Goal: Information Seeking & Learning: Learn about a topic

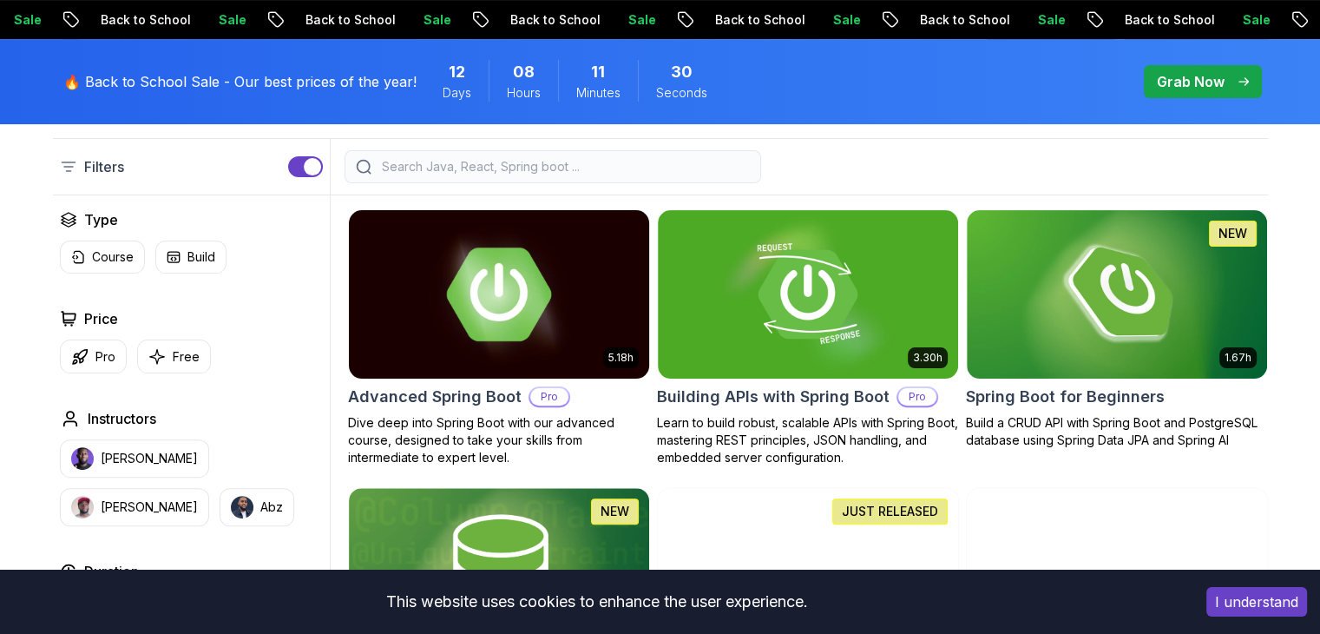
scroll to position [347, 0]
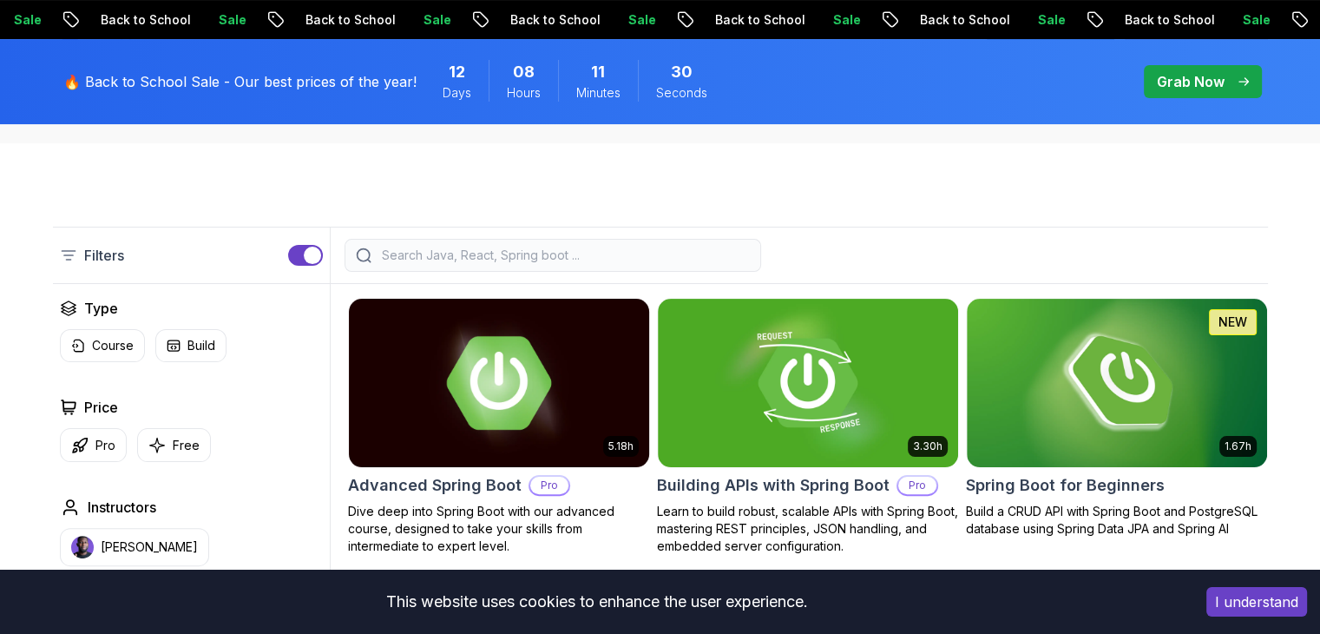
click at [532, 372] on img at bounding box center [498, 382] width 315 height 176
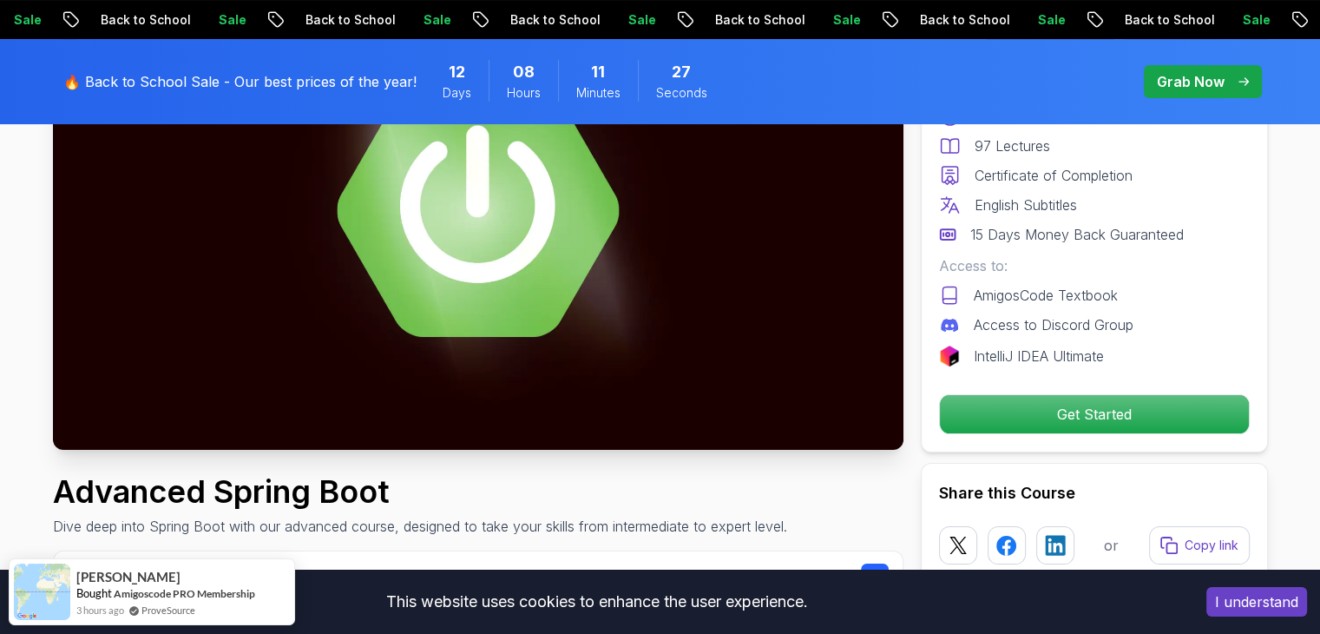
scroll to position [260, 0]
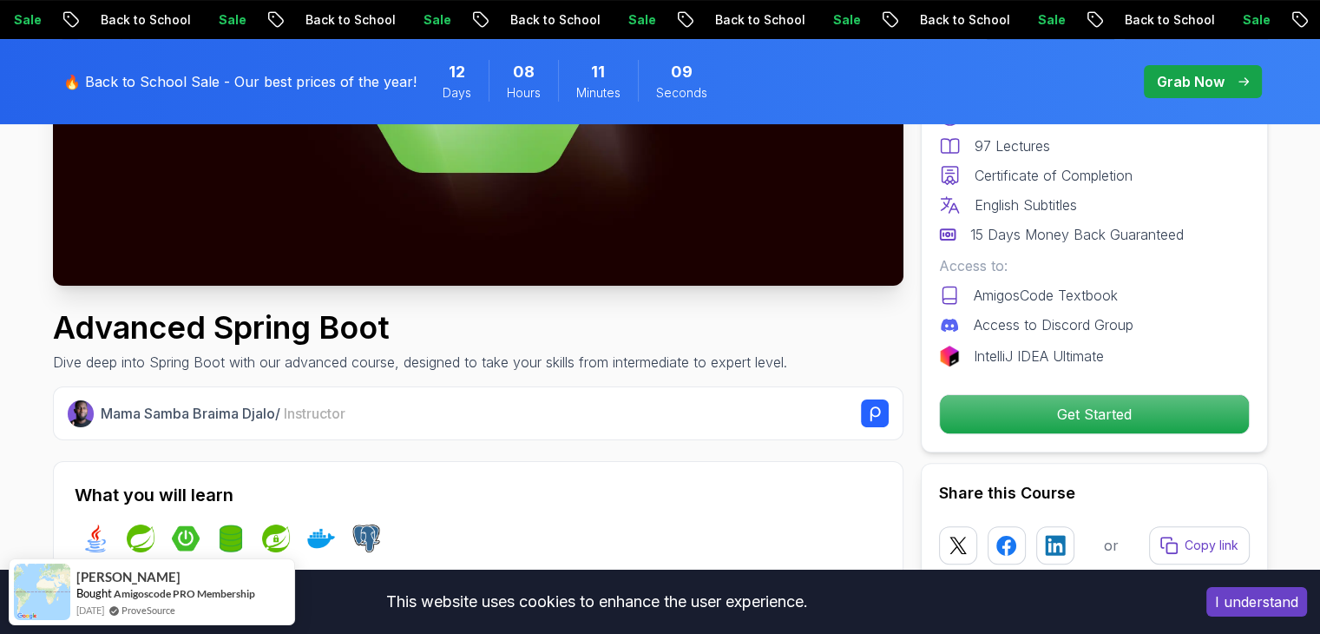
scroll to position [87, 0]
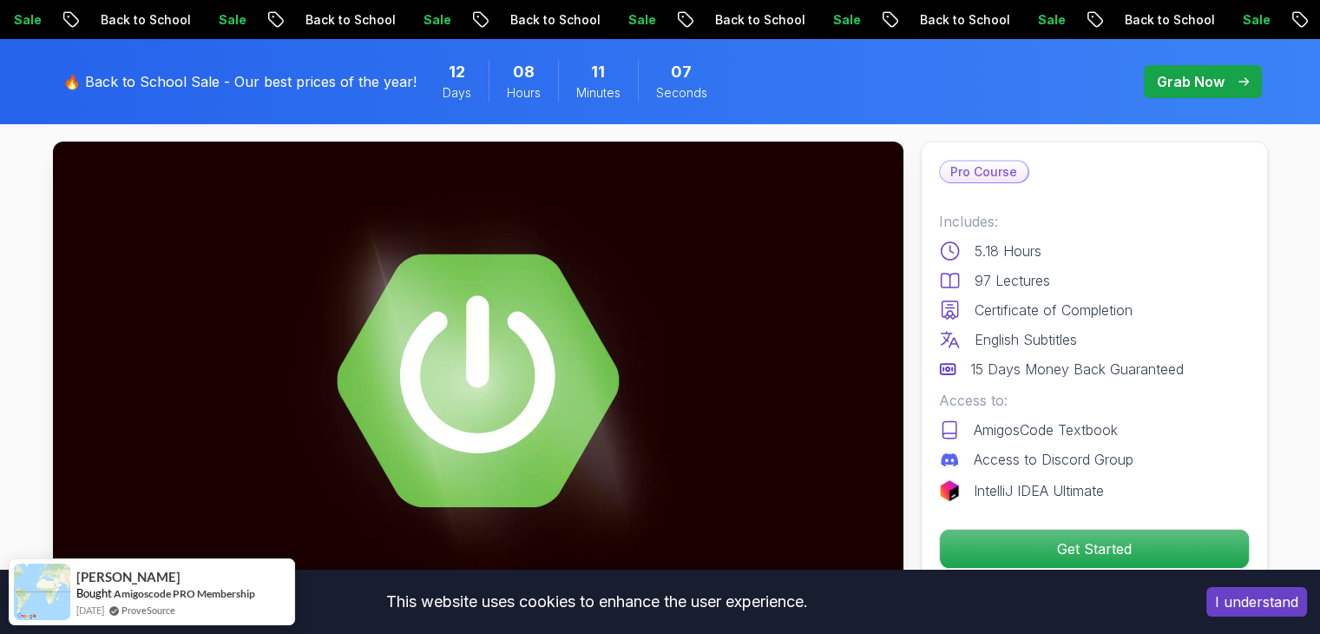
click at [1178, 86] on p "Grab Now" at bounding box center [1191, 81] width 68 height 21
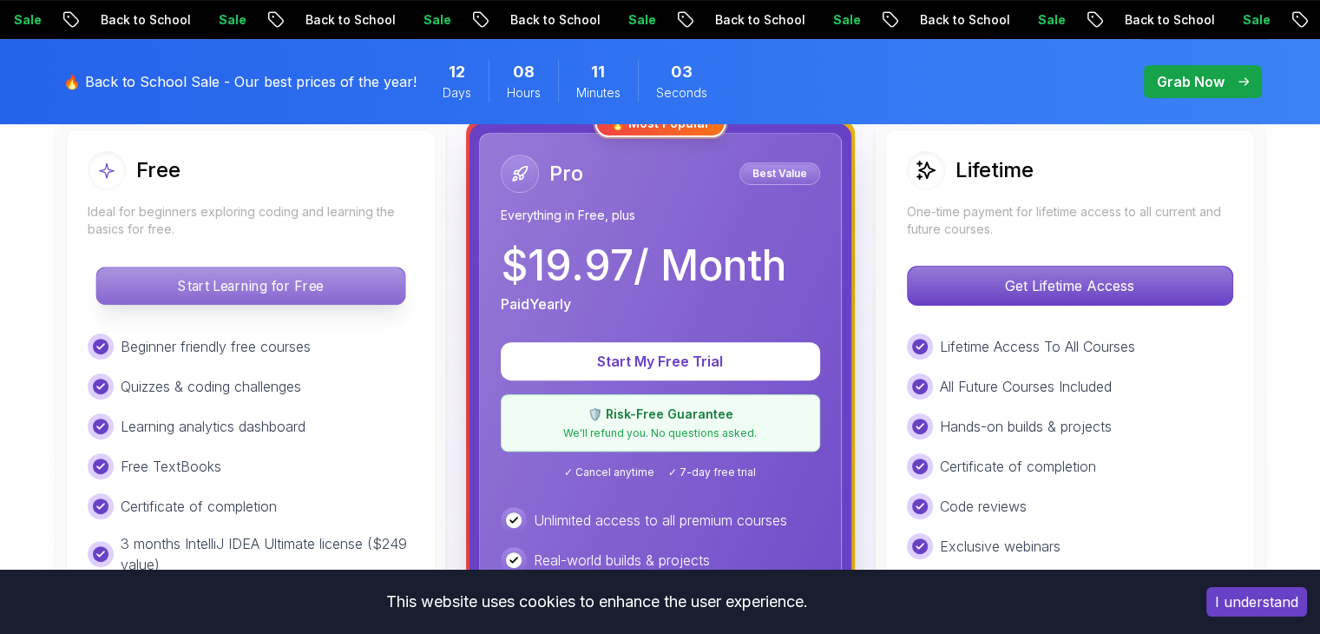
scroll to position [521, 0]
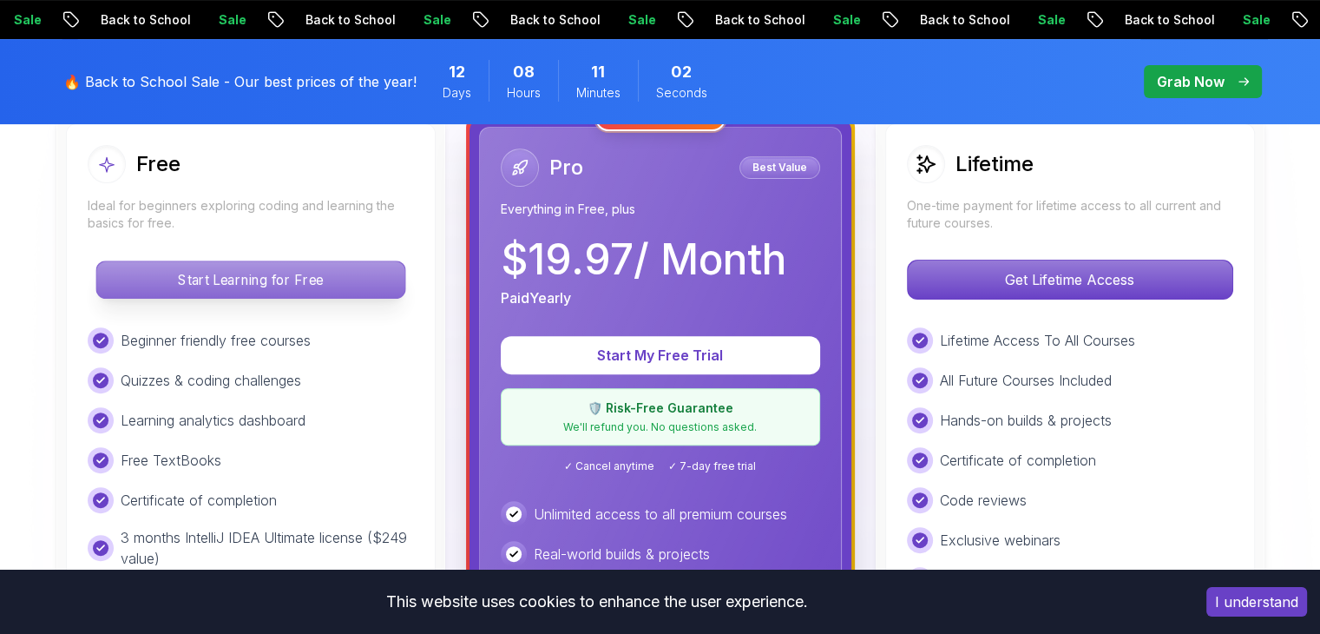
click at [391, 272] on p "Start Learning for Free" at bounding box center [250, 279] width 308 height 36
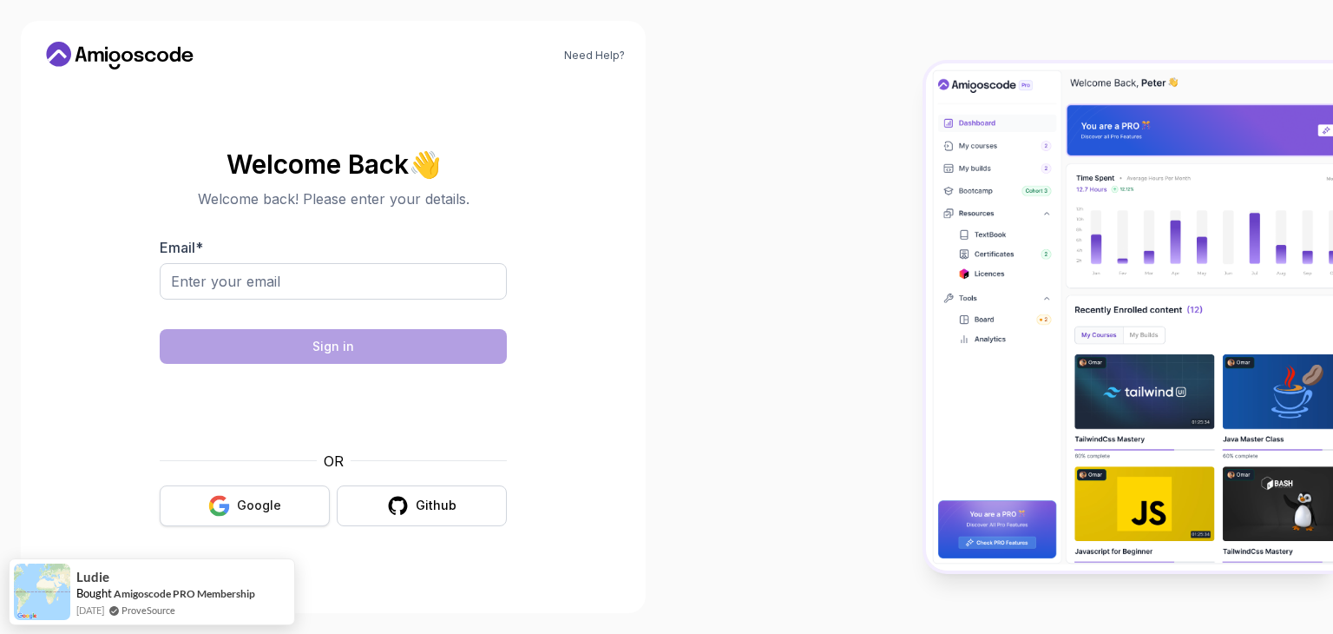
click at [253, 512] on div "Google" at bounding box center [259, 504] width 44 height 17
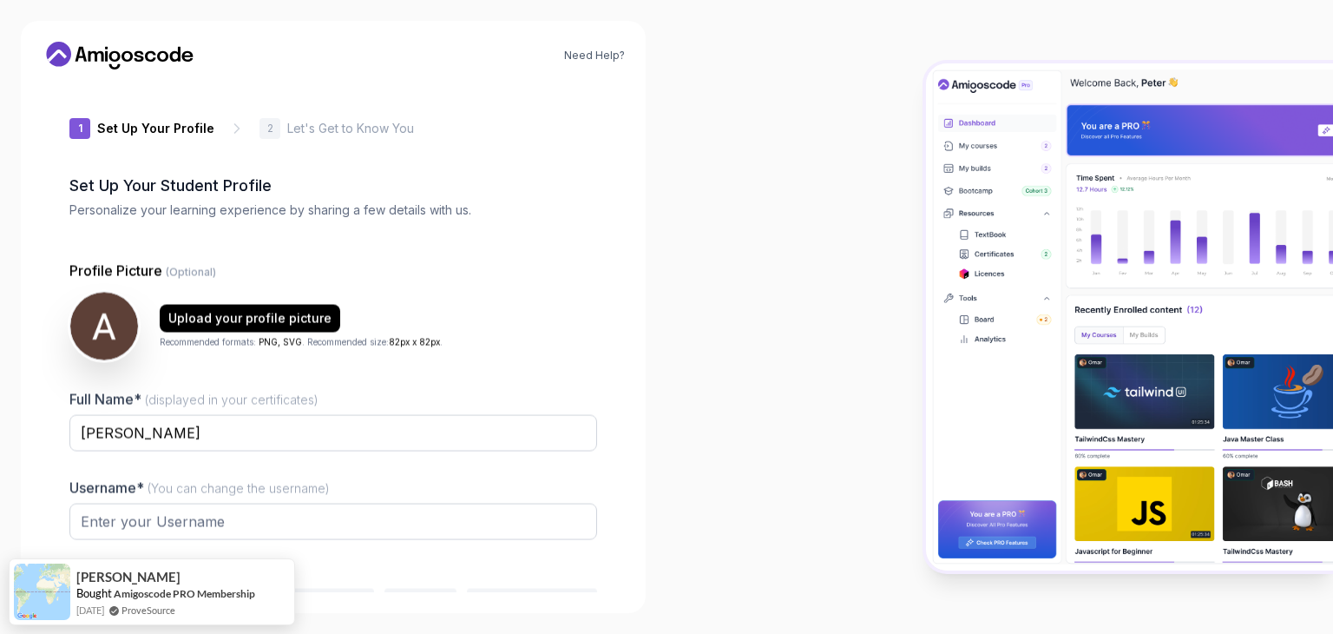
type input "brightweaselda43b"
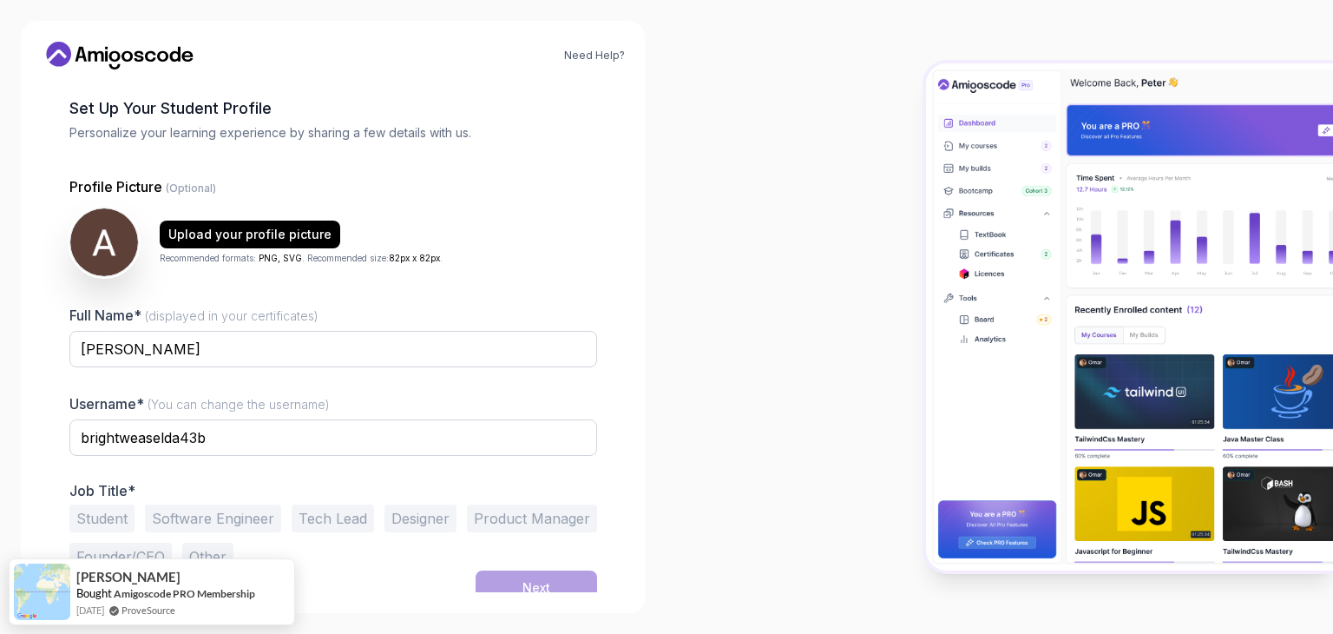
scroll to position [90, 0]
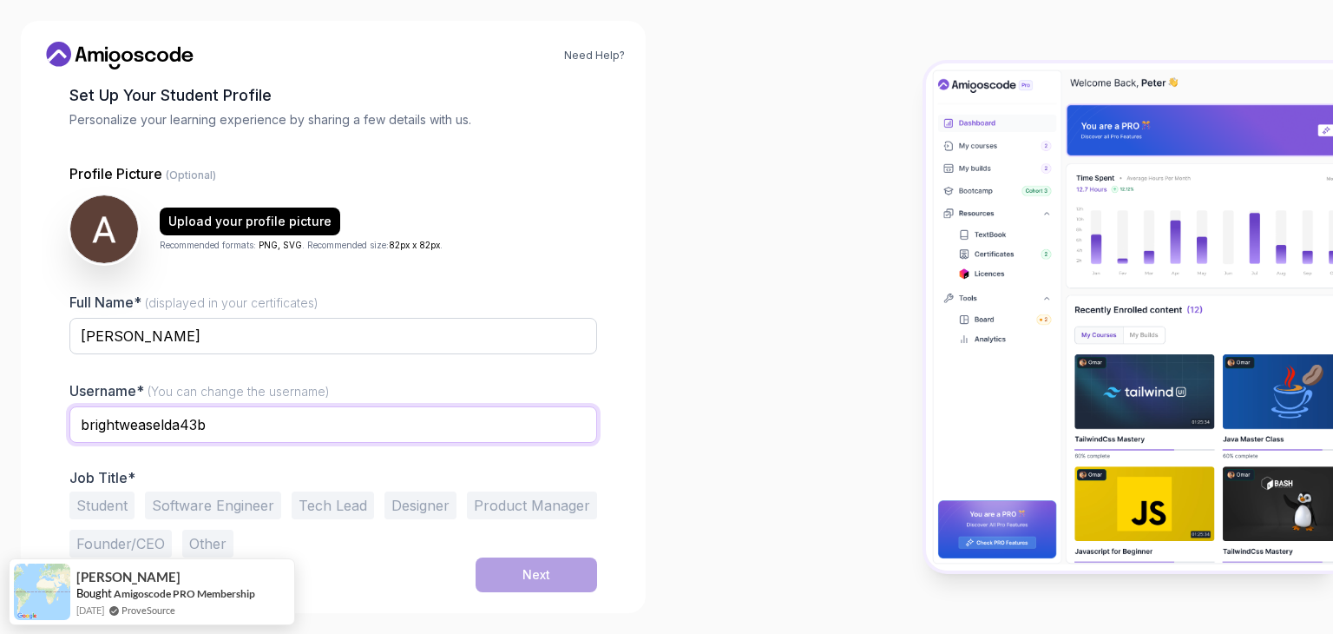
drag, startPoint x: 305, startPoint y: 431, endPoint x: 47, endPoint y: 452, distance: 258.6
click at [47, 452] on div "1 Set Up Your Profile 1 Set Up Your Profile 2 Let's Get to Know You Set Up Your…" at bounding box center [333, 247] width 583 height 509
type input "alperenkilic"
click at [95, 504] on button "Student" at bounding box center [101, 505] width 65 height 28
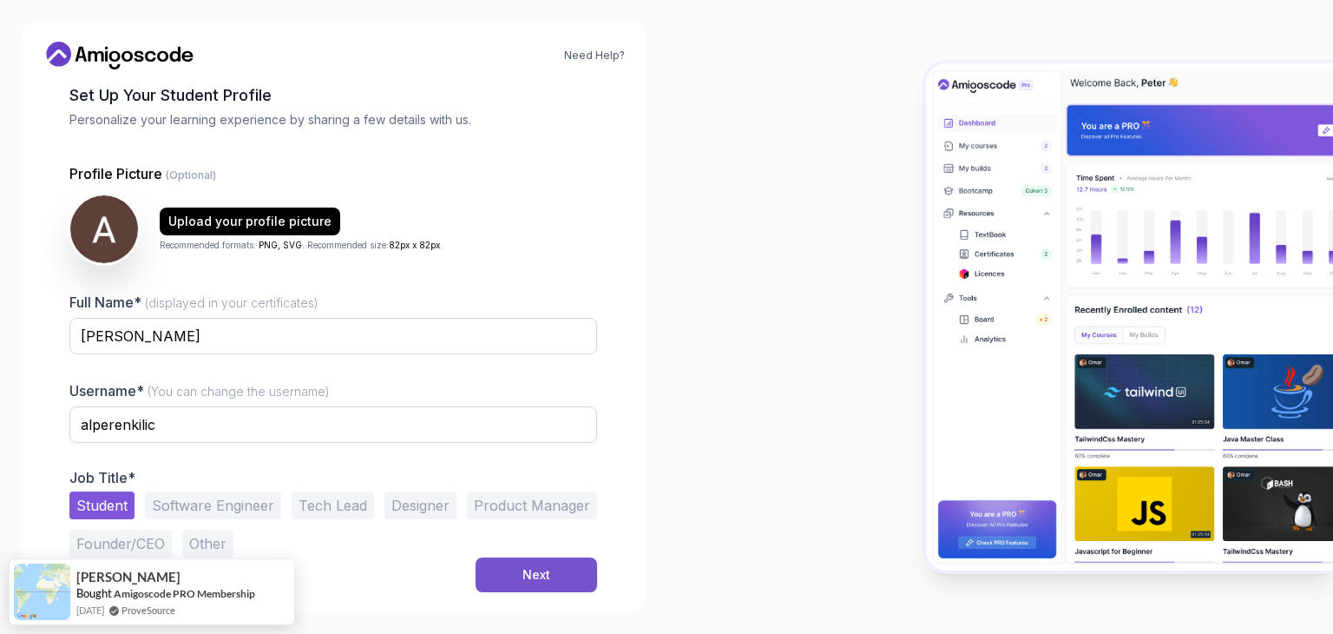
click at [488, 577] on button "Next" at bounding box center [536, 574] width 121 height 35
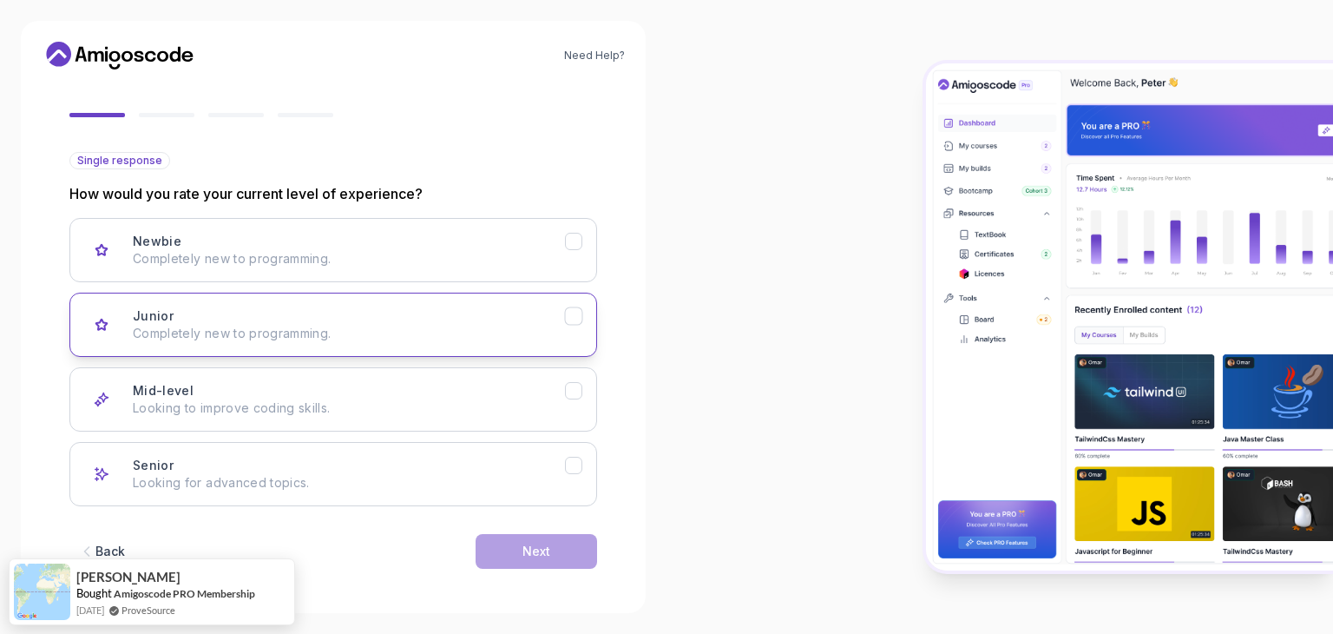
scroll to position [143, 0]
click at [277, 323] on p "Completely new to programming." at bounding box center [349, 330] width 432 height 17
click at [514, 556] on button "Next" at bounding box center [536, 548] width 121 height 35
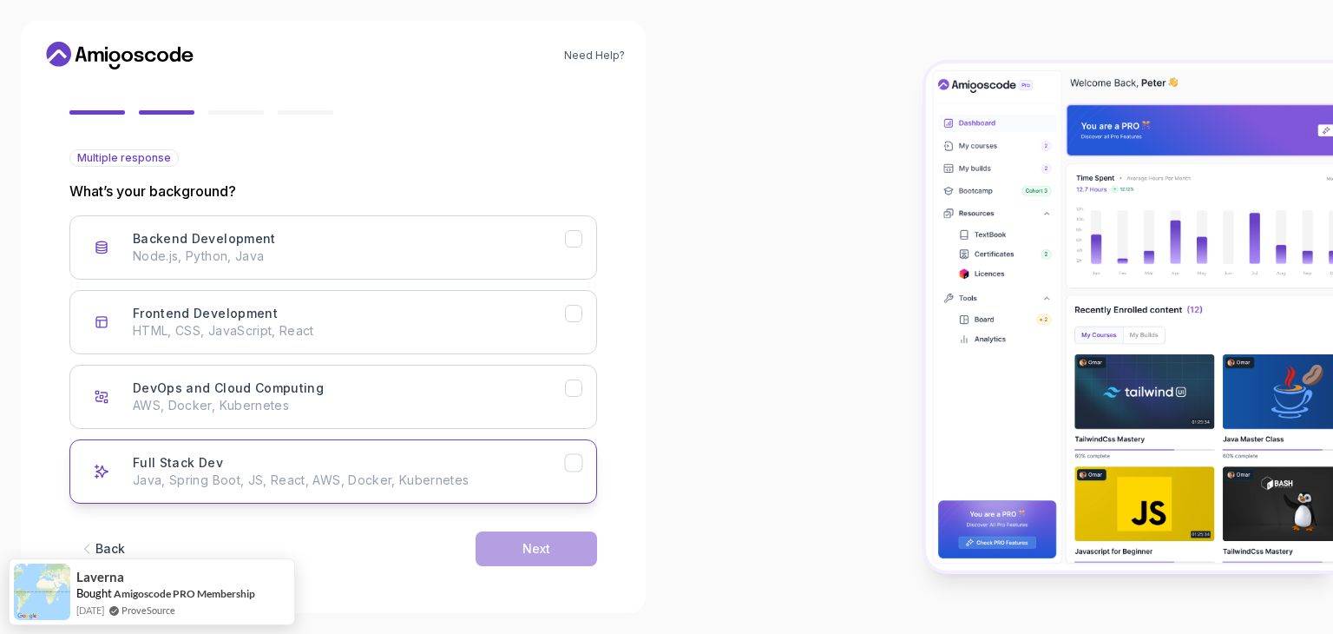
click at [335, 480] on p "Java, Spring Boot, JS, React, AWS, Docker, Kubernetes" at bounding box center [349, 479] width 432 height 17
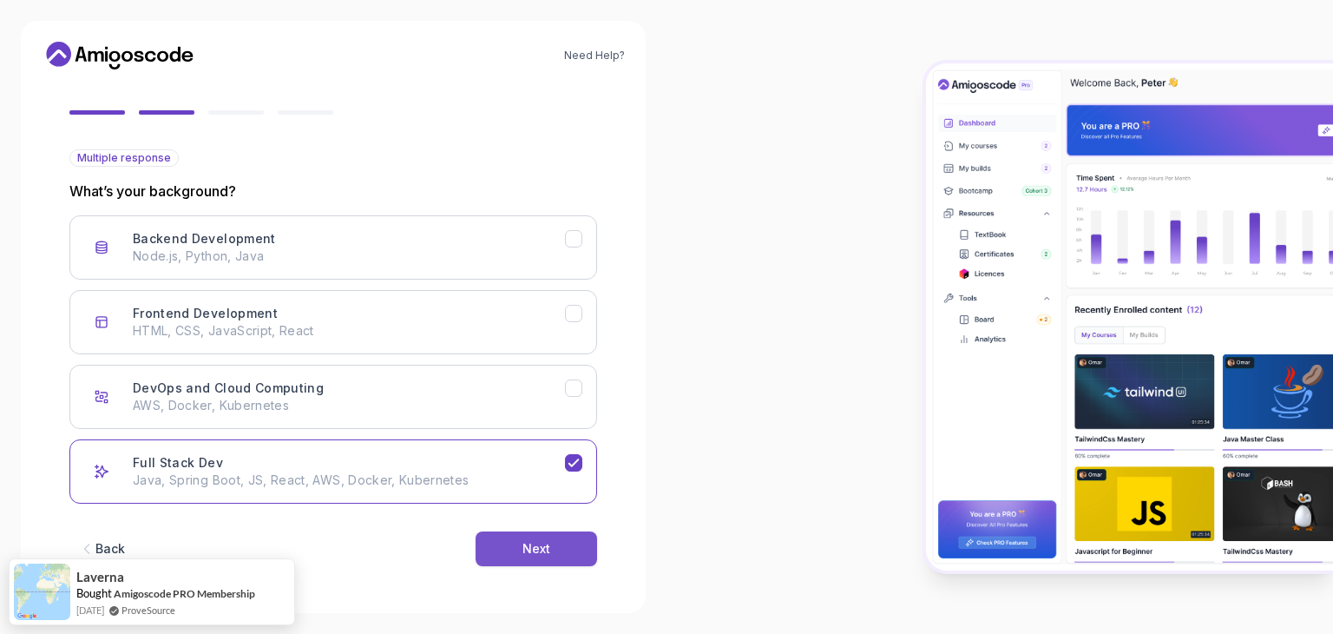
click at [515, 551] on button "Next" at bounding box center [536, 548] width 121 height 35
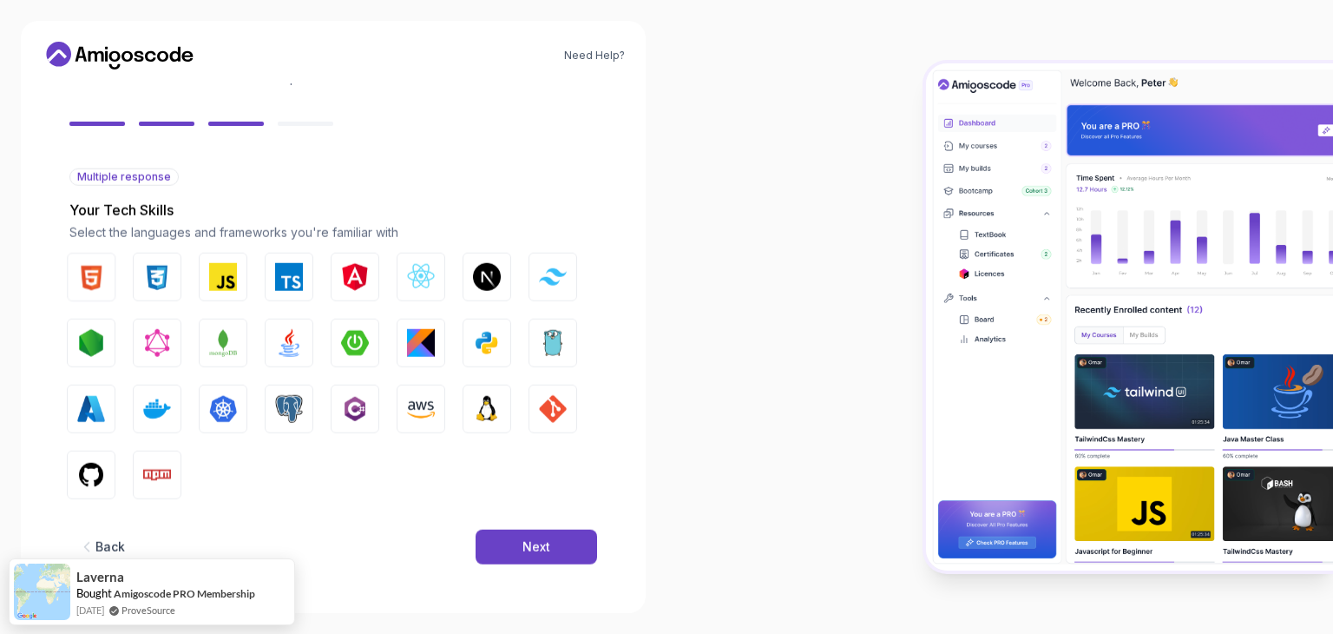
scroll to position [124, 0]
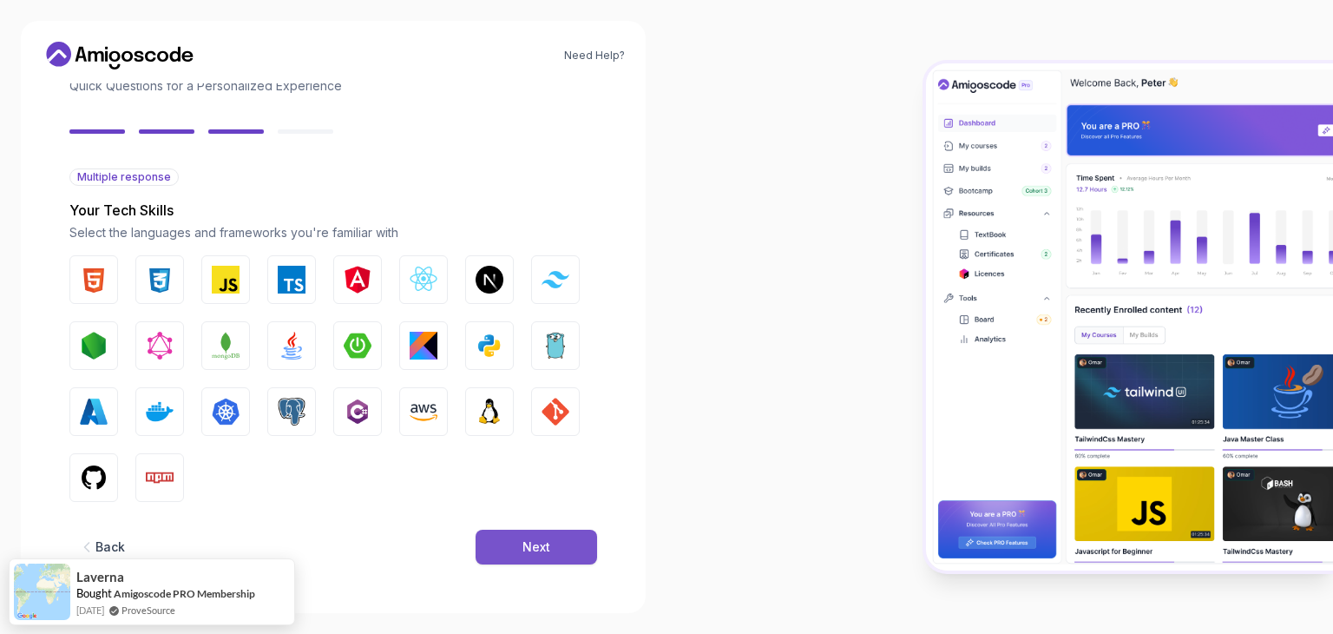
click at [511, 539] on button "Next" at bounding box center [536, 546] width 121 height 35
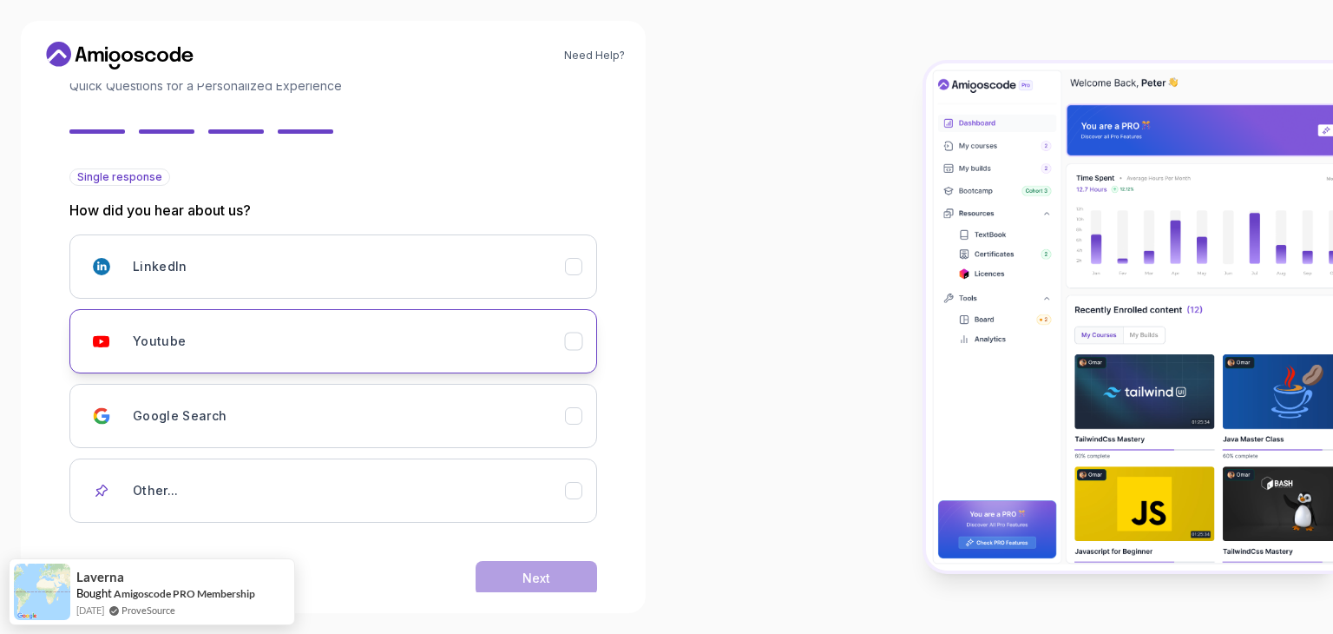
click at [266, 327] on div "Youtube" at bounding box center [349, 341] width 432 height 35
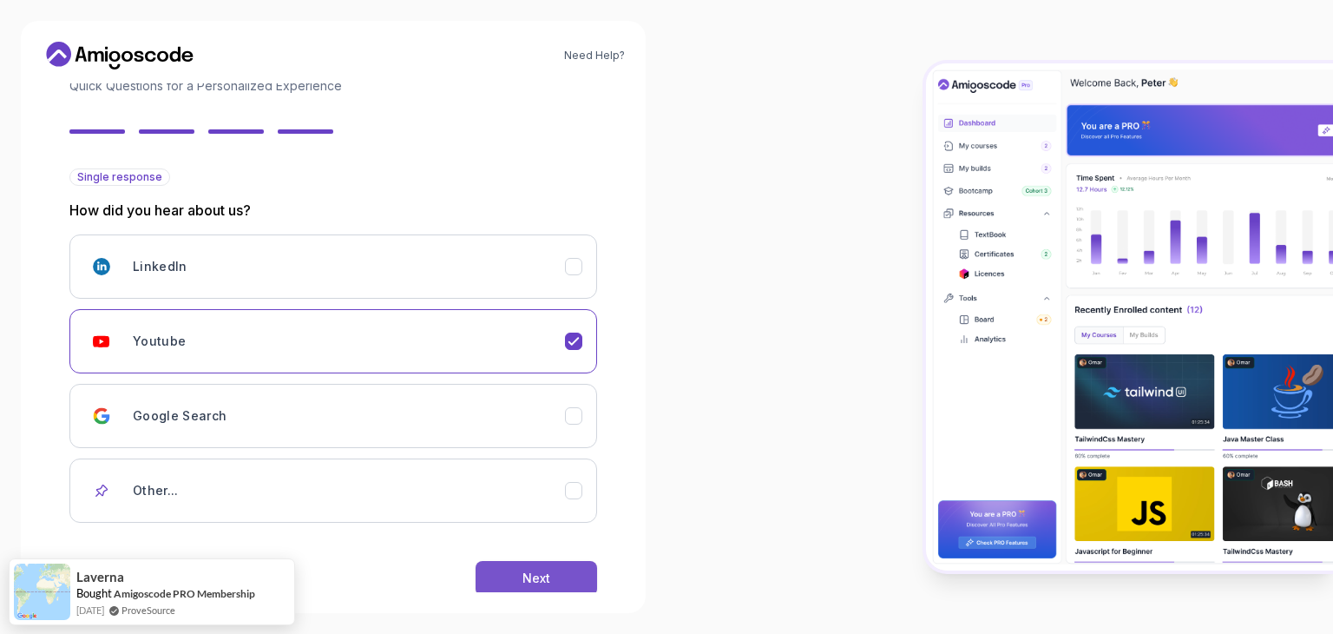
click at [531, 574] on div "Next" at bounding box center [536, 577] width 28 height 17
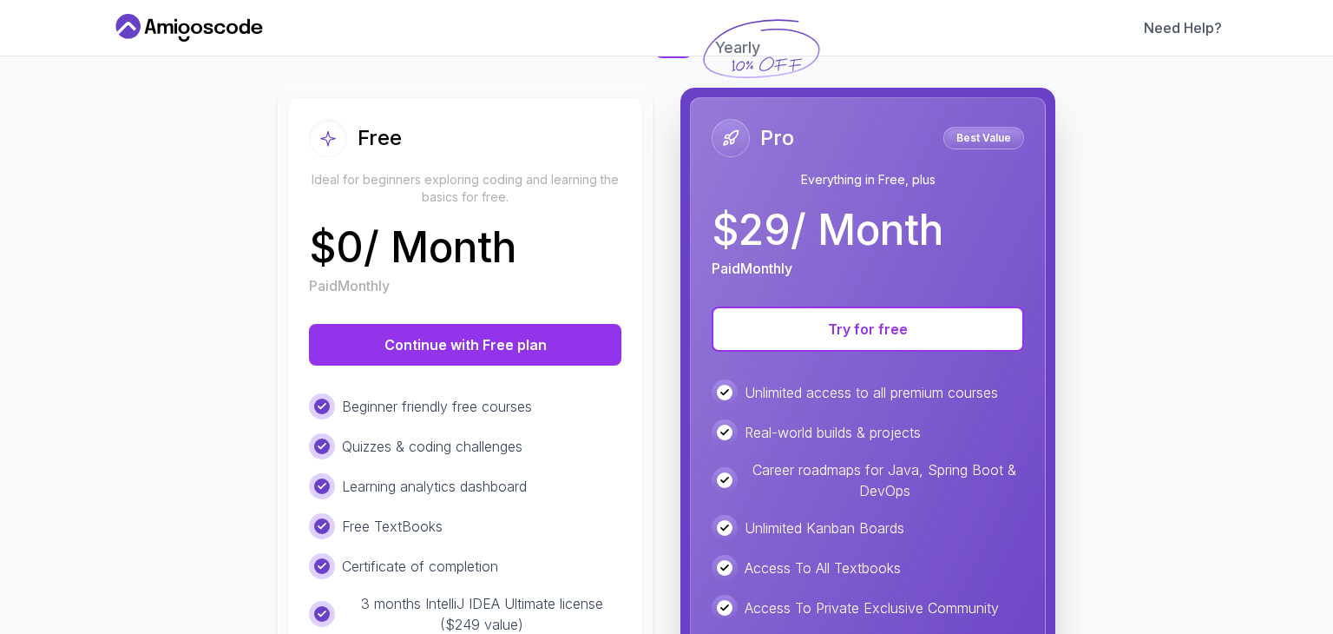
scroll to position [174, 0]
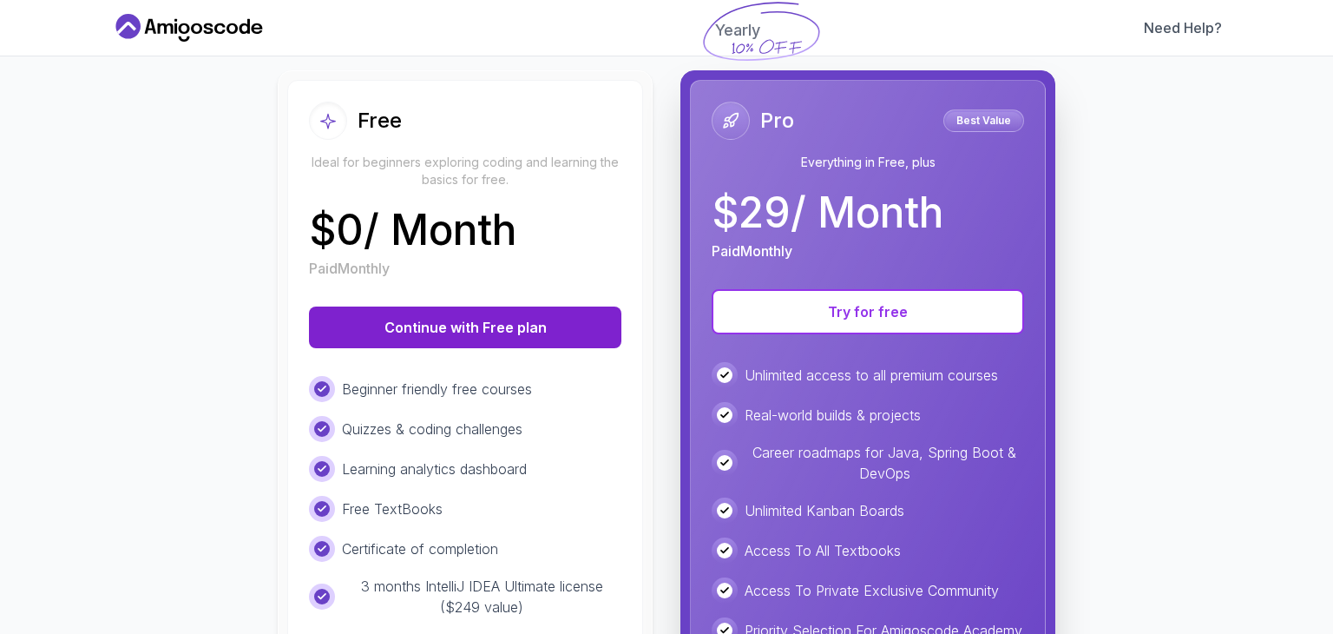
click at [479, 328] on button "Continue with Free plan" at bounding box center [465, 327] width 312 height 42
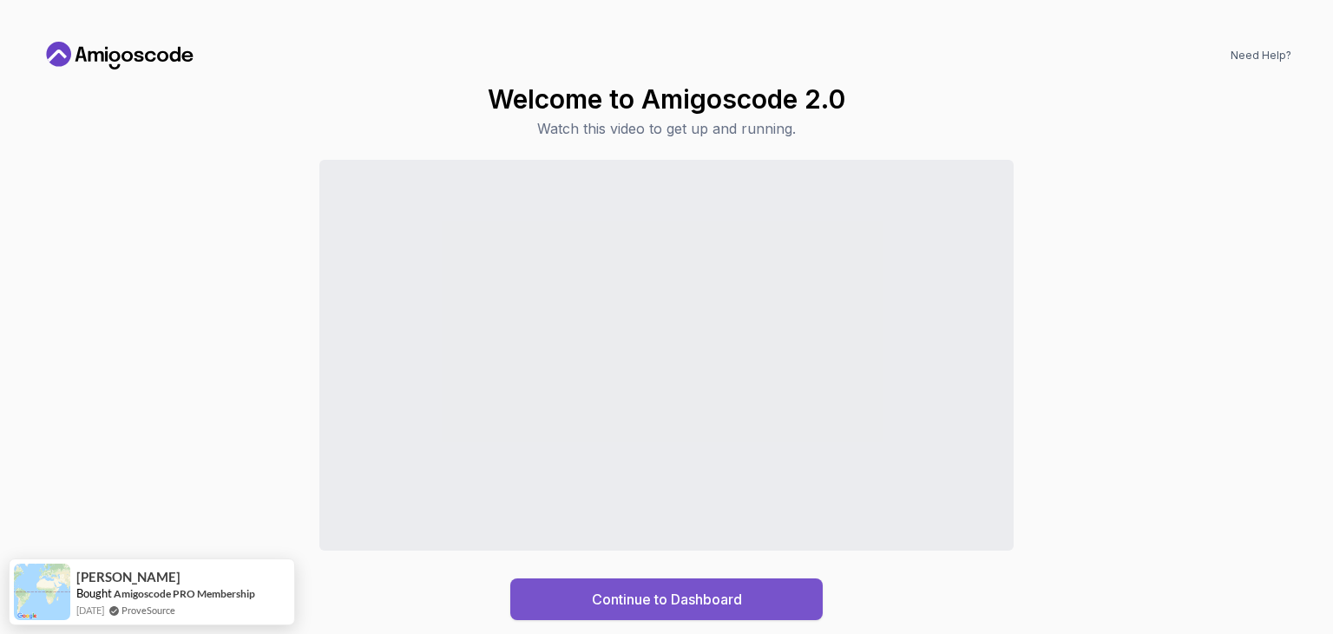
click at [706, 597] on div "Continue to Dashboard" at bounding box center [667, 598] width 150 height 21
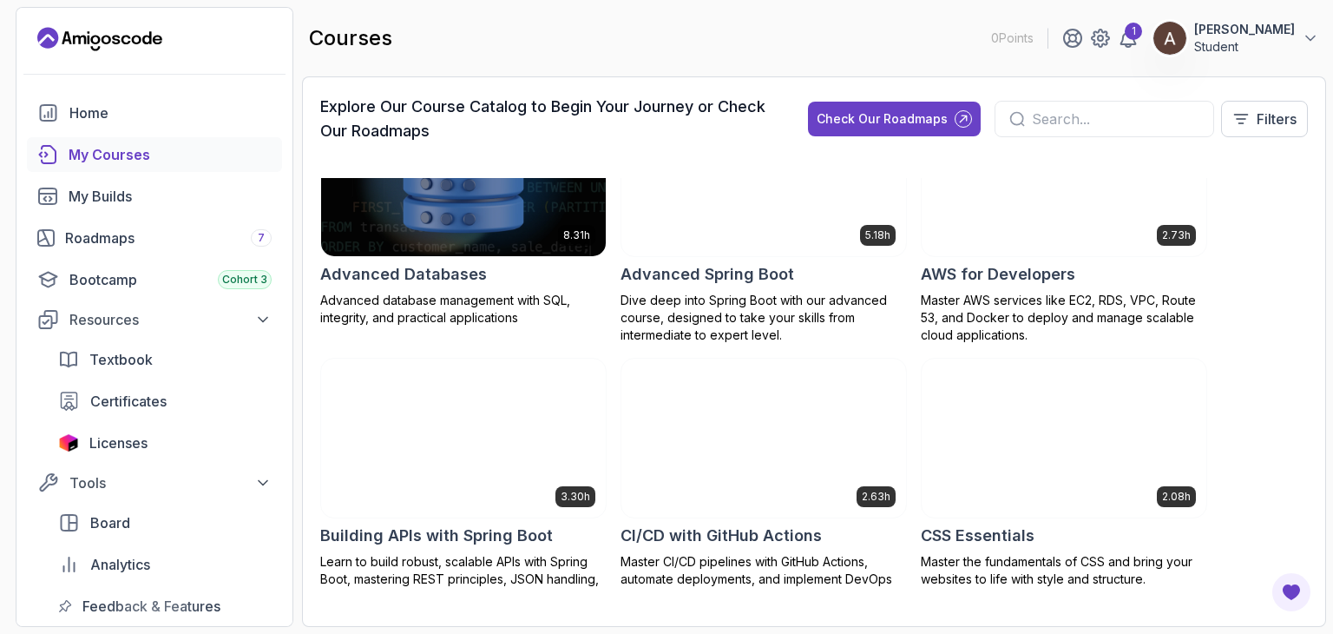
scroll to position [87, 0]
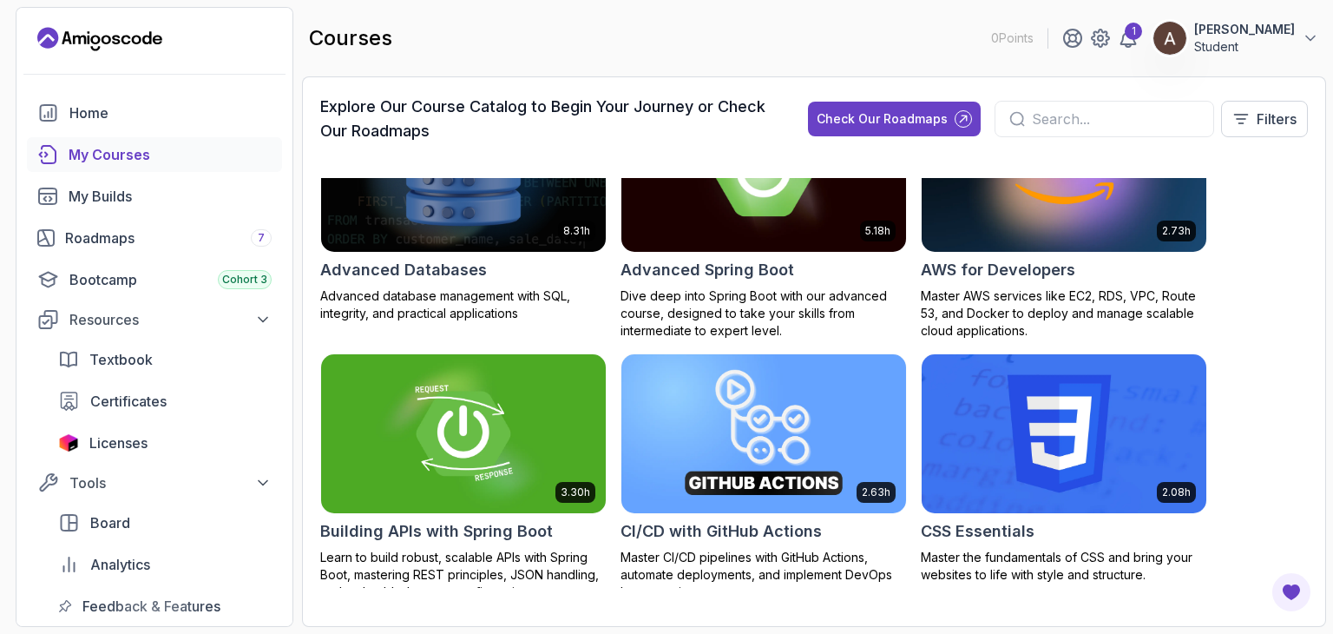
click at [625, 225] on img at bounding box center [763, 171] width 299 height 167
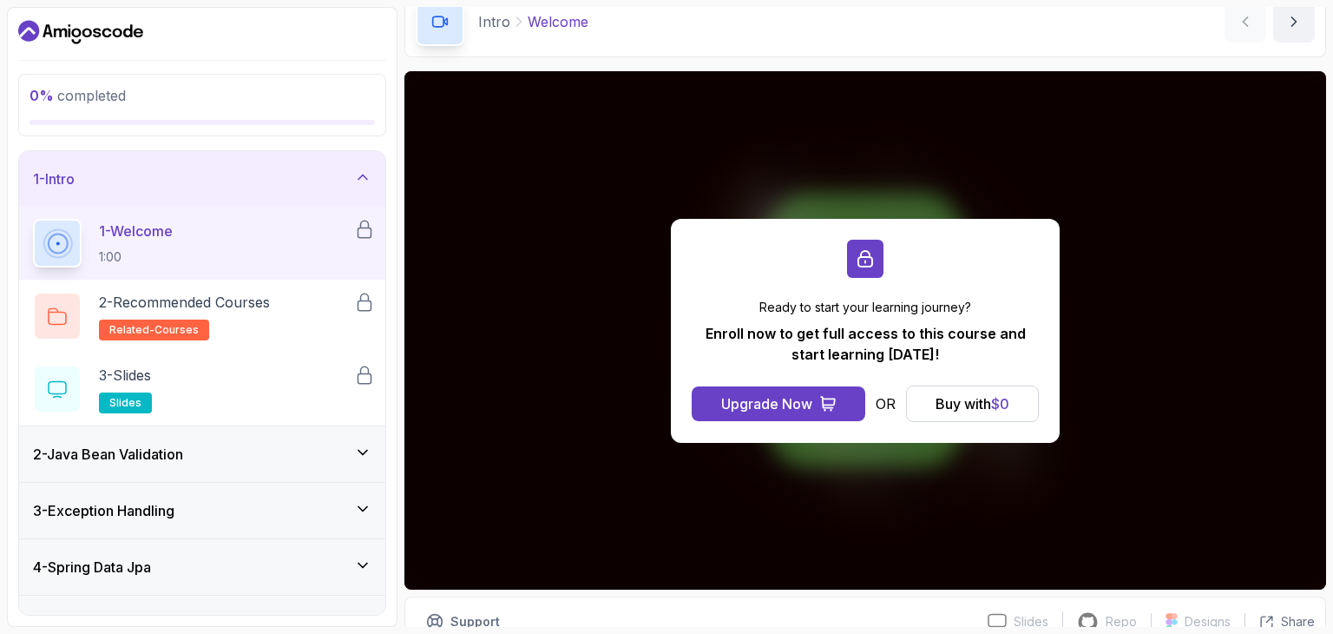
scroll to position [87, 0]
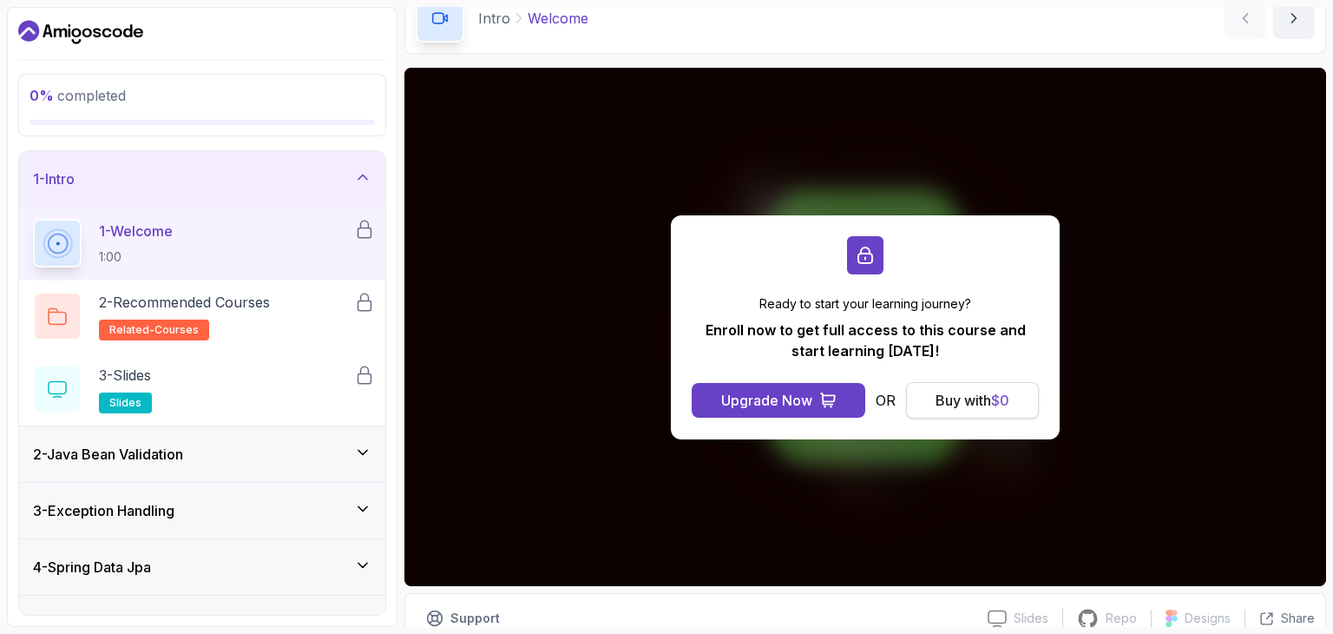
click at [967, 399] on div "Buy with $ 0" at bounding box center [973, 400] width 74 height 21
click at [962, 404] on div "Buy with $ 0" at bounding box center [973, 400] width 74 height 21
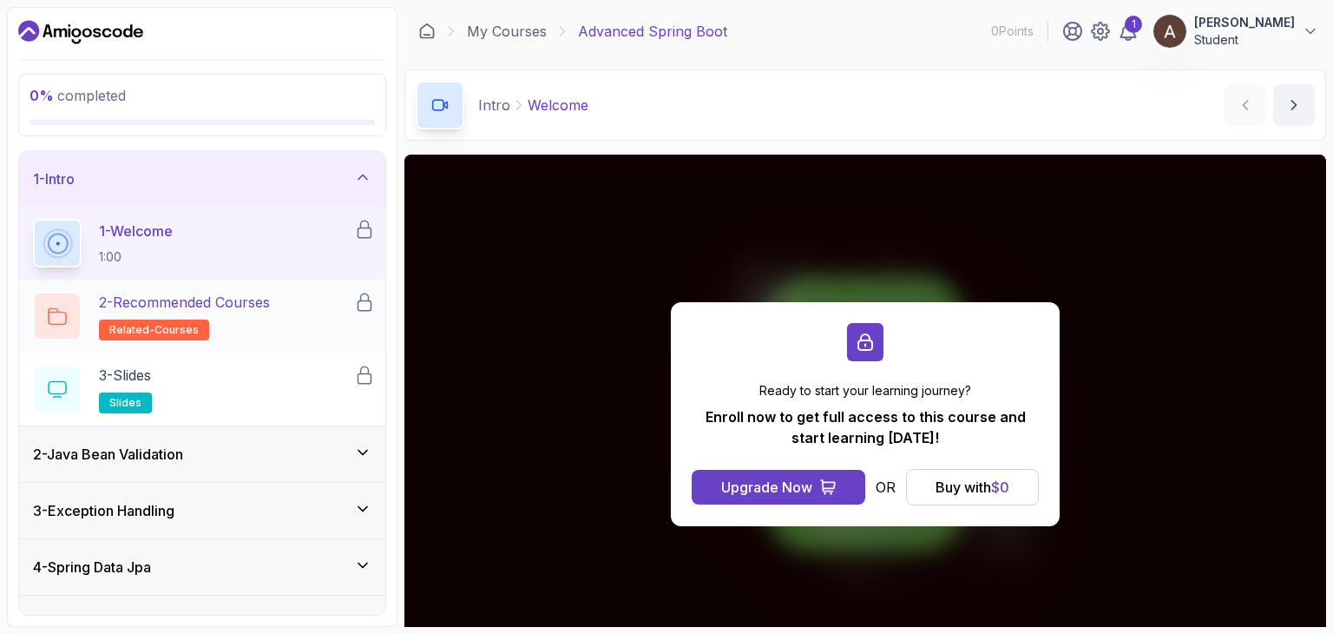
click at [212, 327] on h2 "2 - Recommended Courses related-courses" at bounding box center [184, 316] width 171 height 49
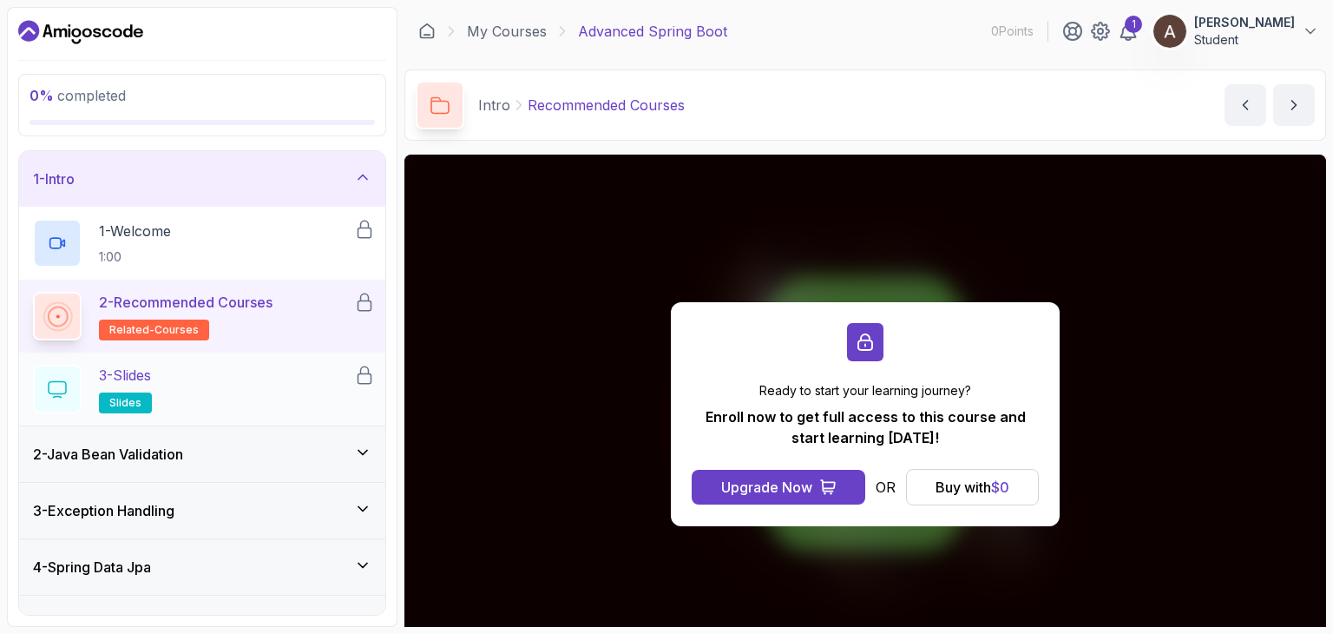
click at [212, 388] on div "3 - Slides slides" at bounding box center [193, 388] width 321 height 49
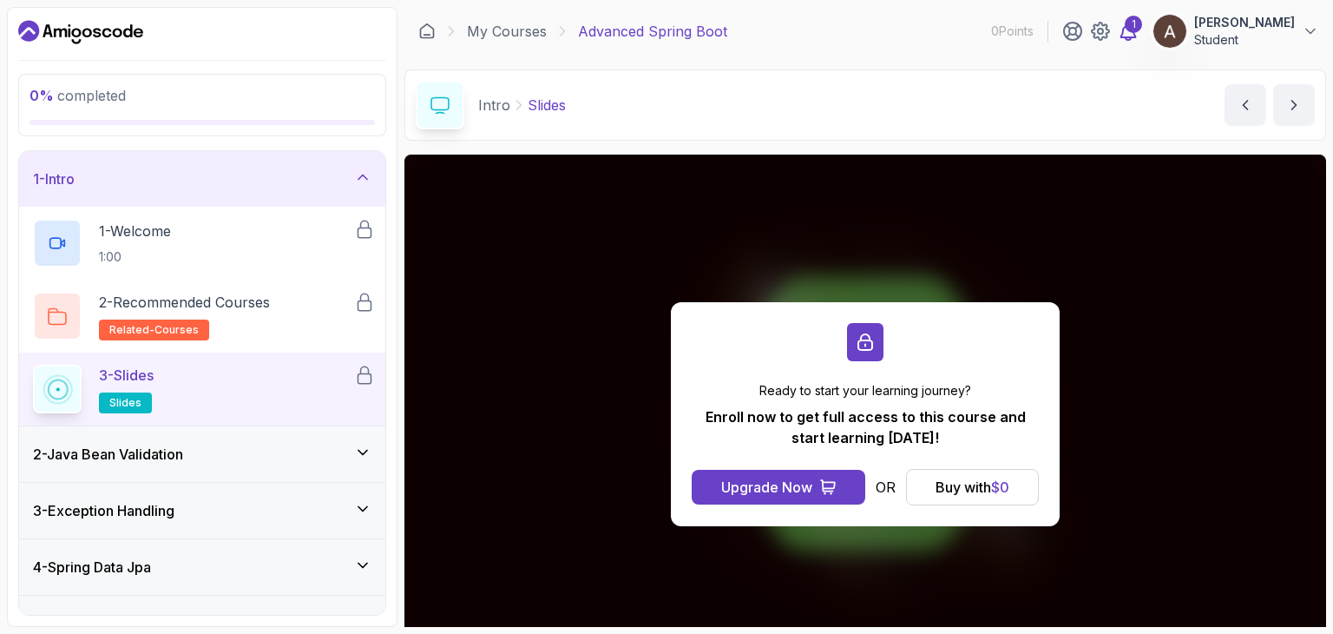
click at [1136, 36] on icon at bounding box center [1128, 31] width 15 height 17
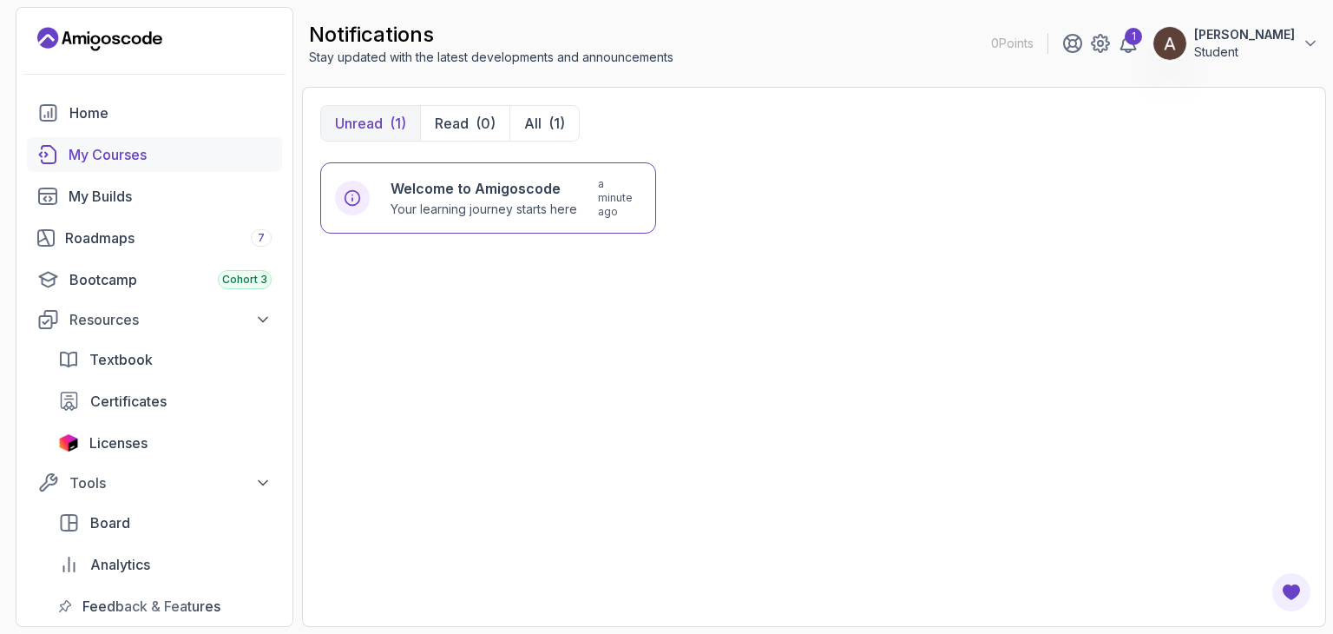
click at [83, 157] on div "My Courses" at bounding box center [170, 154] width 203 height 21
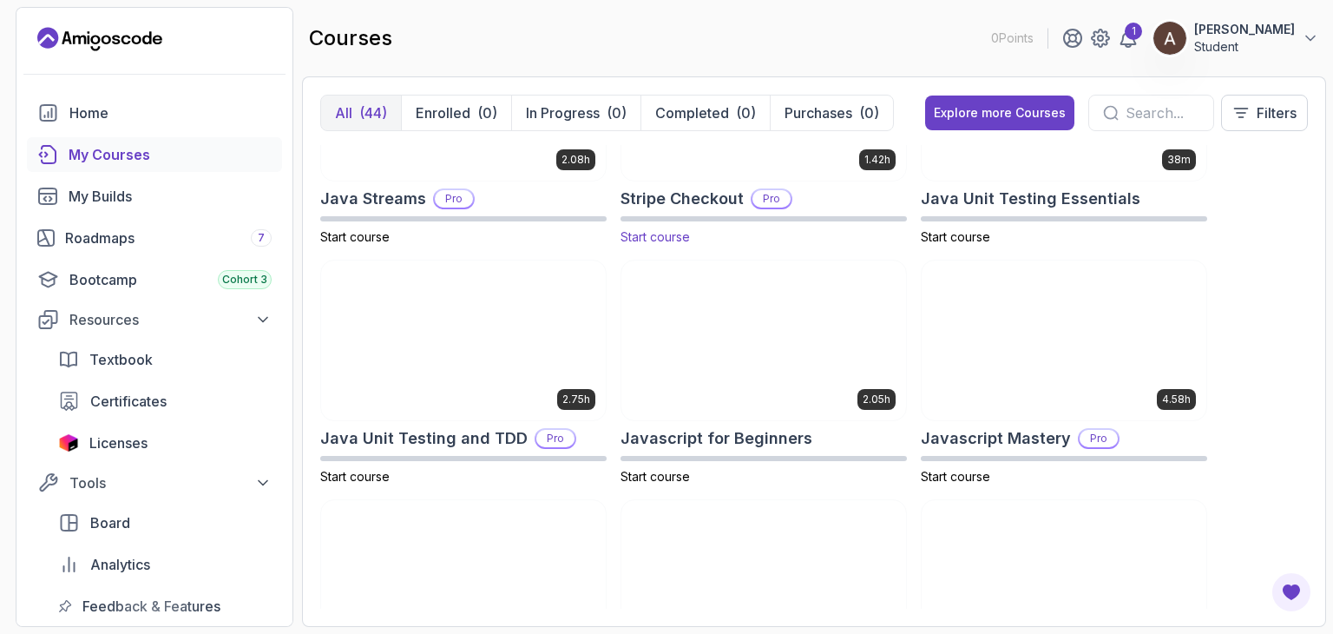
scroll to position [1996, 0]
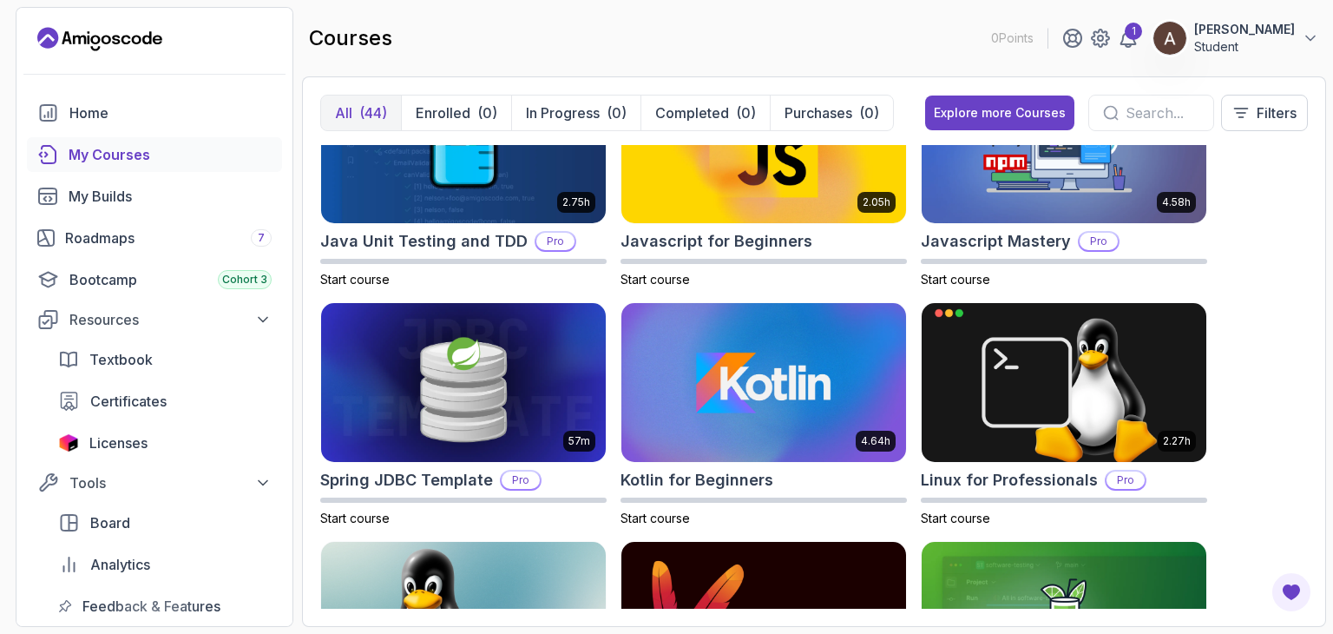
click at [1111, 110] on icon at bounding box center [1111, 113] width 16 height 16
click at [1114, 110] on div at bounding box center [1151, 113] width 126 height 36
click at [1126, 110] on input "text" at bounding box center [1163, 112] width 74 height 21
click at [1114, 114] on div at bounding box center [1151, 113] width 126 height 36
click at [1133, 115] on input "text" at bounding box center [1163, 112] width 74 height 21
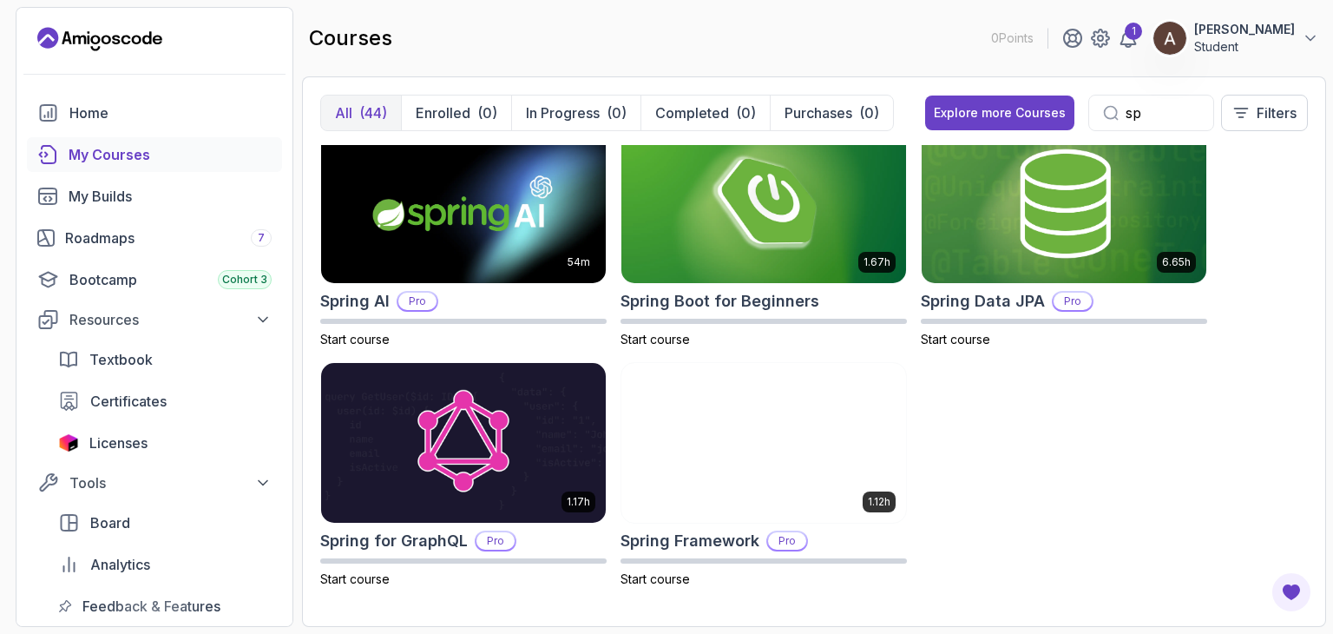
scroll to position [260, 0]
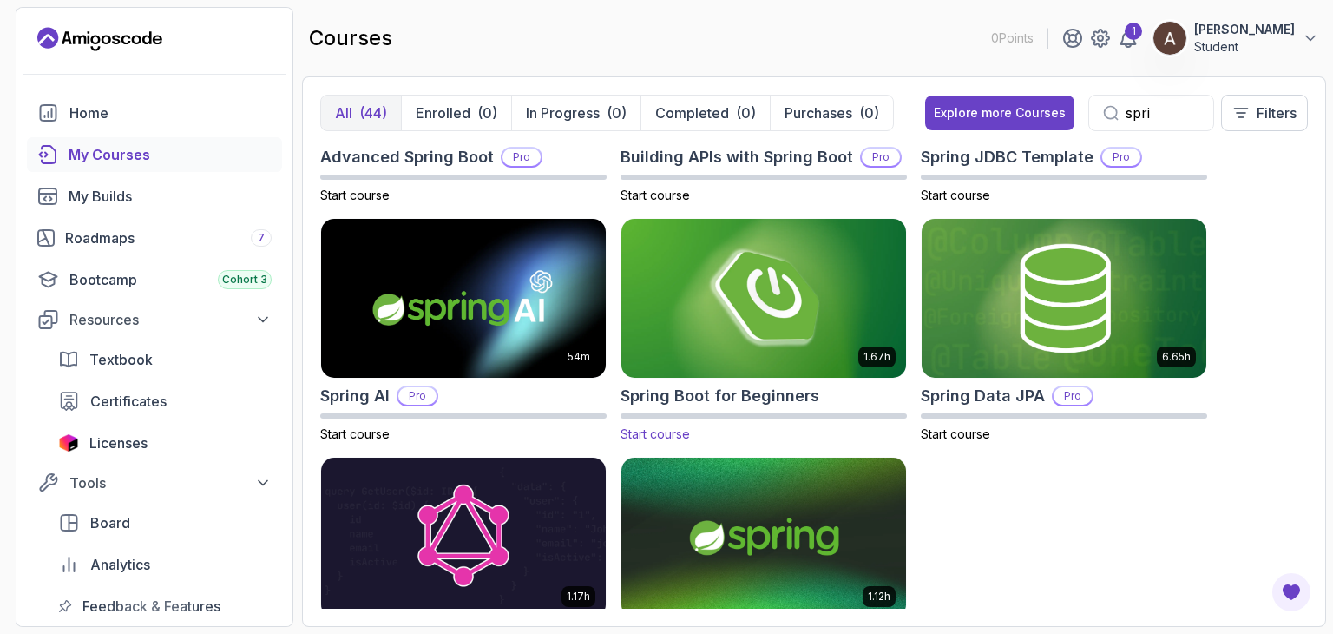
scroll to position [174, 0]
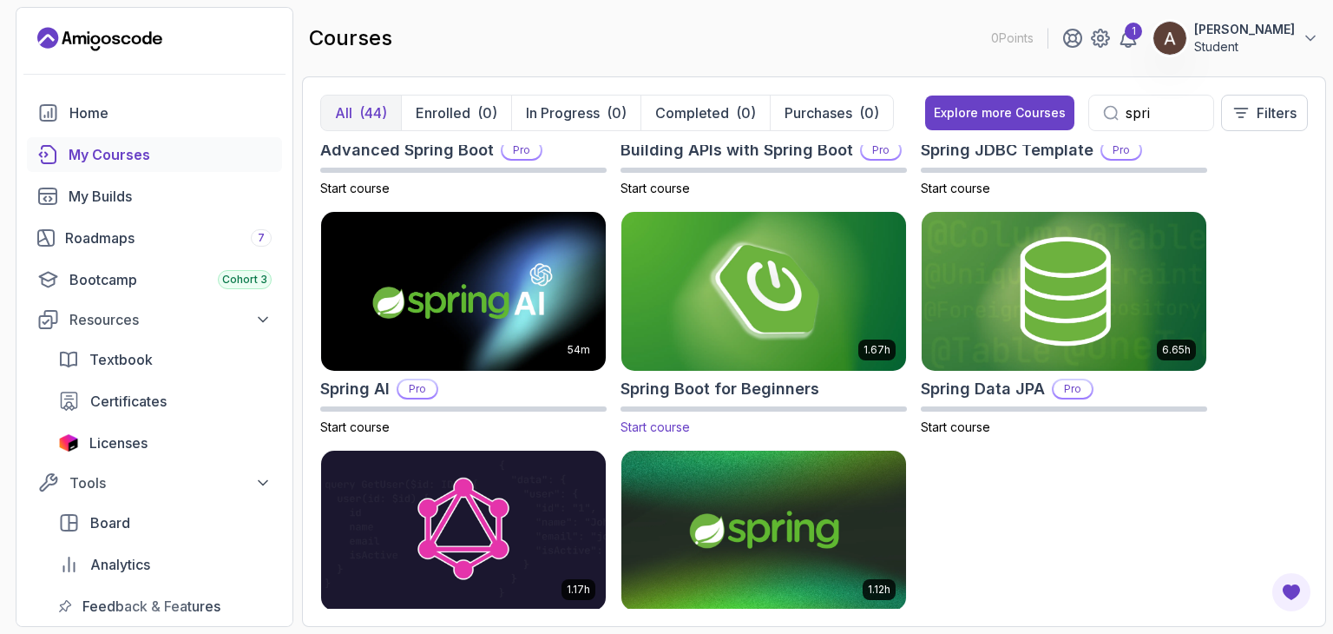
type input "spri"
click at [795, 334] on img at bounding box center [763, 290] width 299 height 167
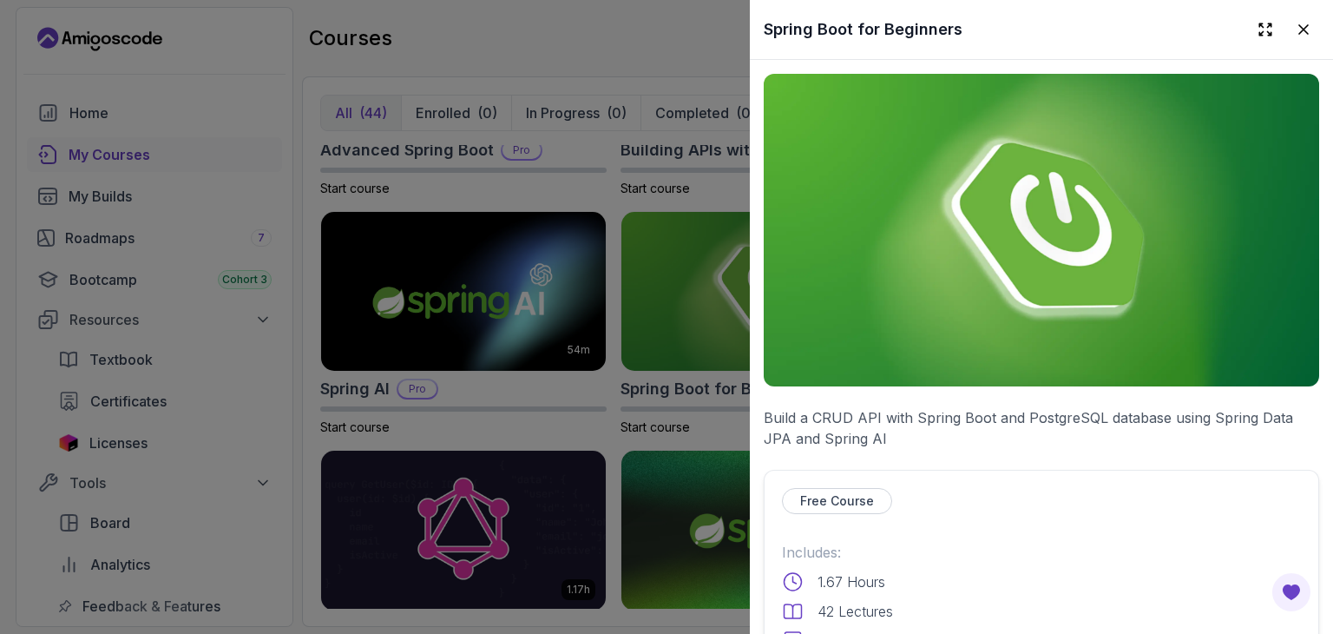
click at [680, 379] on div at bounding box center [666, 317] width 1333 height 634
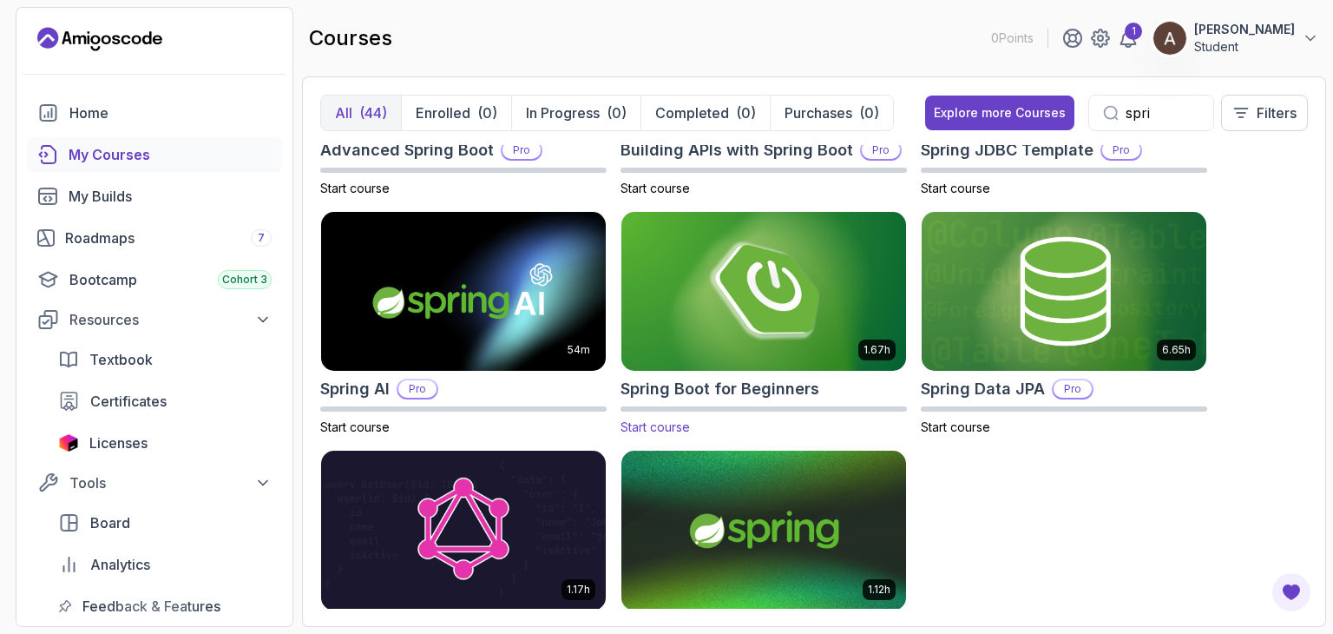
scroll to position [260, 0]
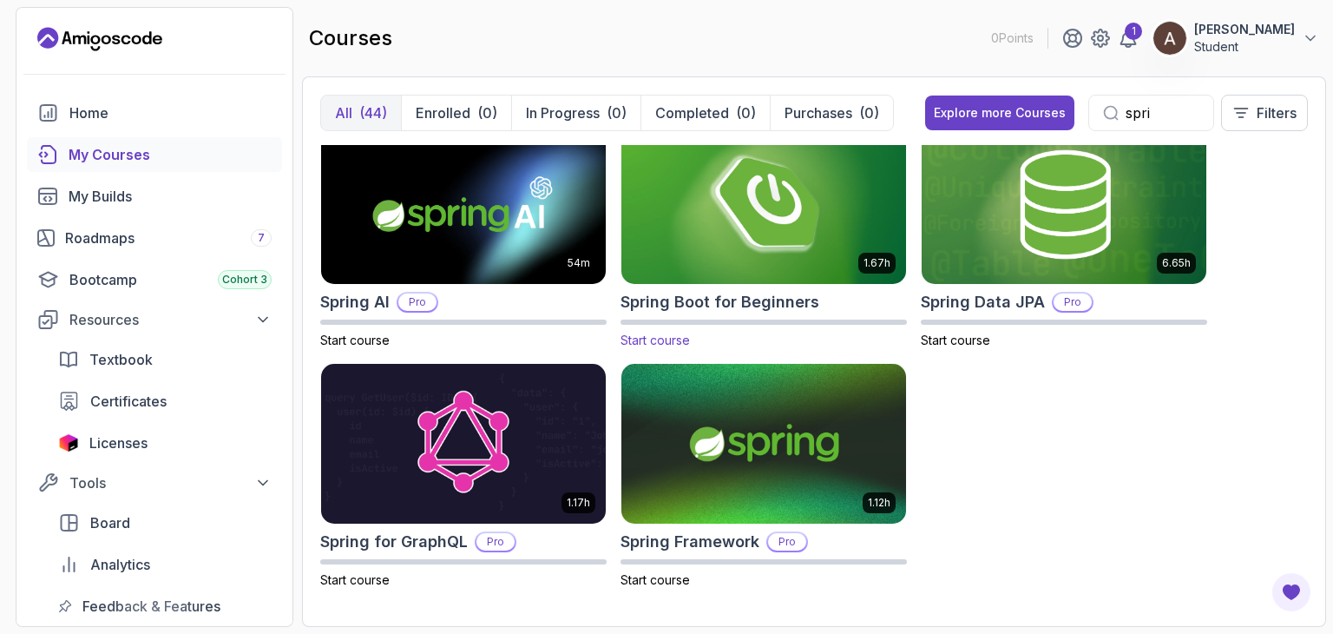
click at [794, 205] on img at bounding box center [763, 204] width 299 height 167
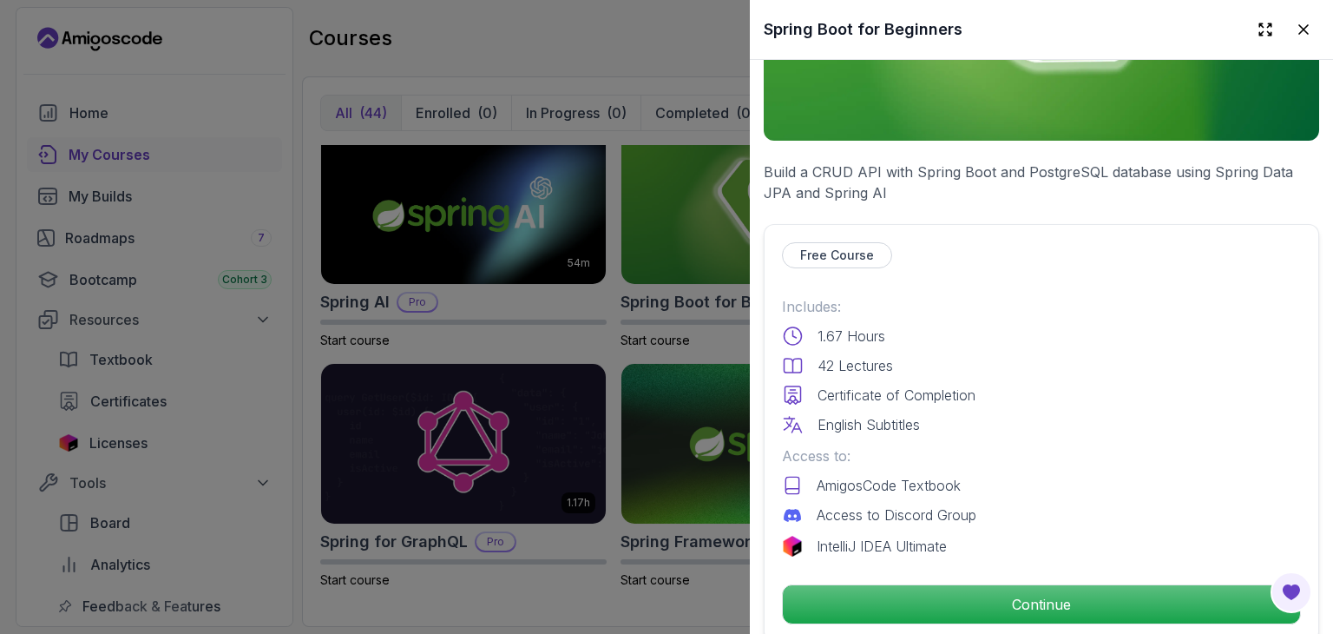
scroll to position [347, 0]
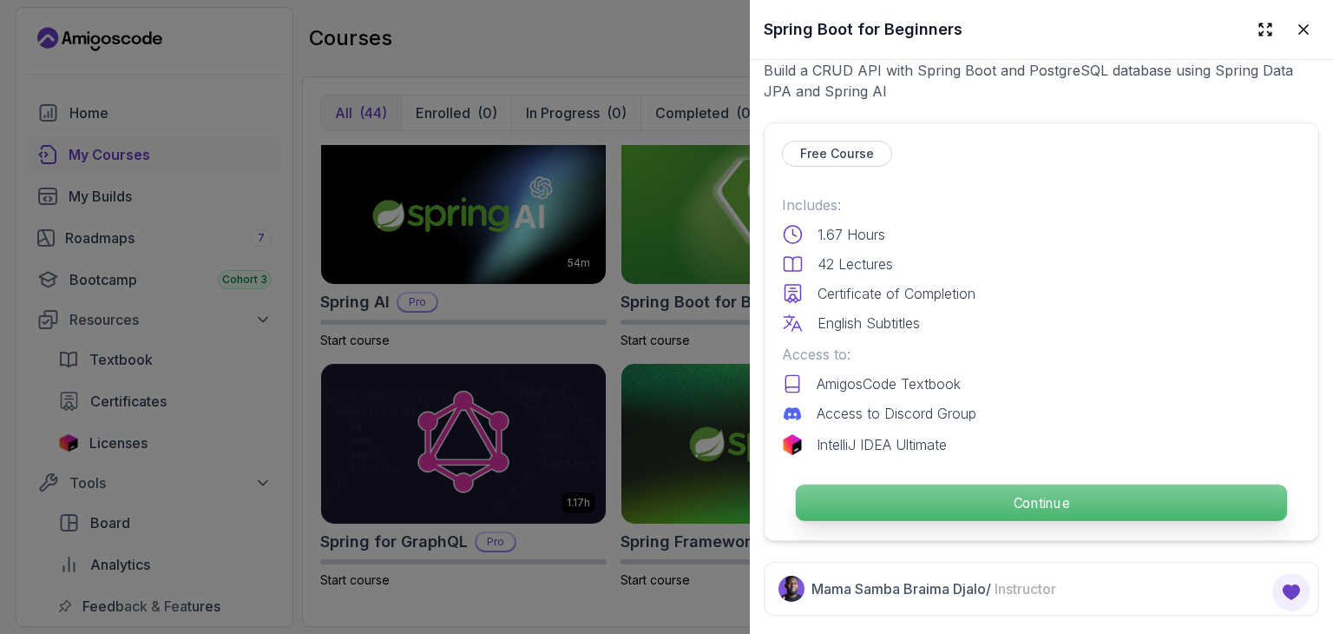
click at [974, 497] on p "Continue" at bounding box center [1041, 502] width 491 height 36
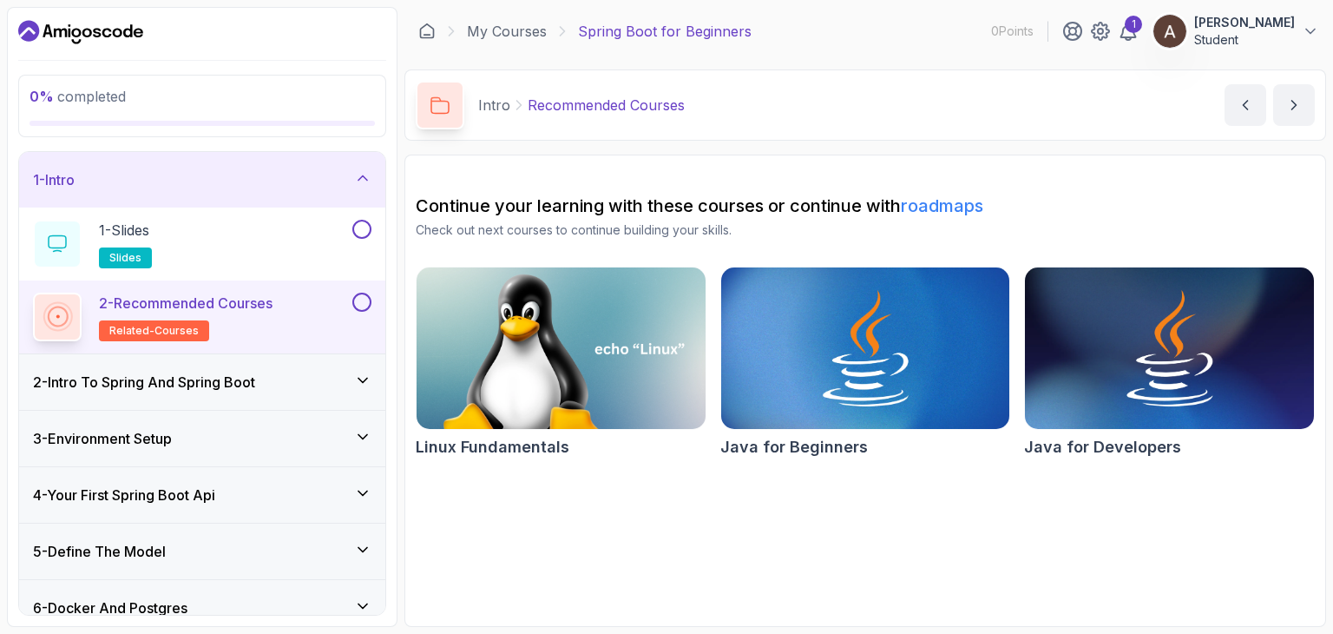
click at [244, 379] on h3 "2 - Intro To Spring And Spring Boot" at bounding box center [144, 381] width 222 height 21
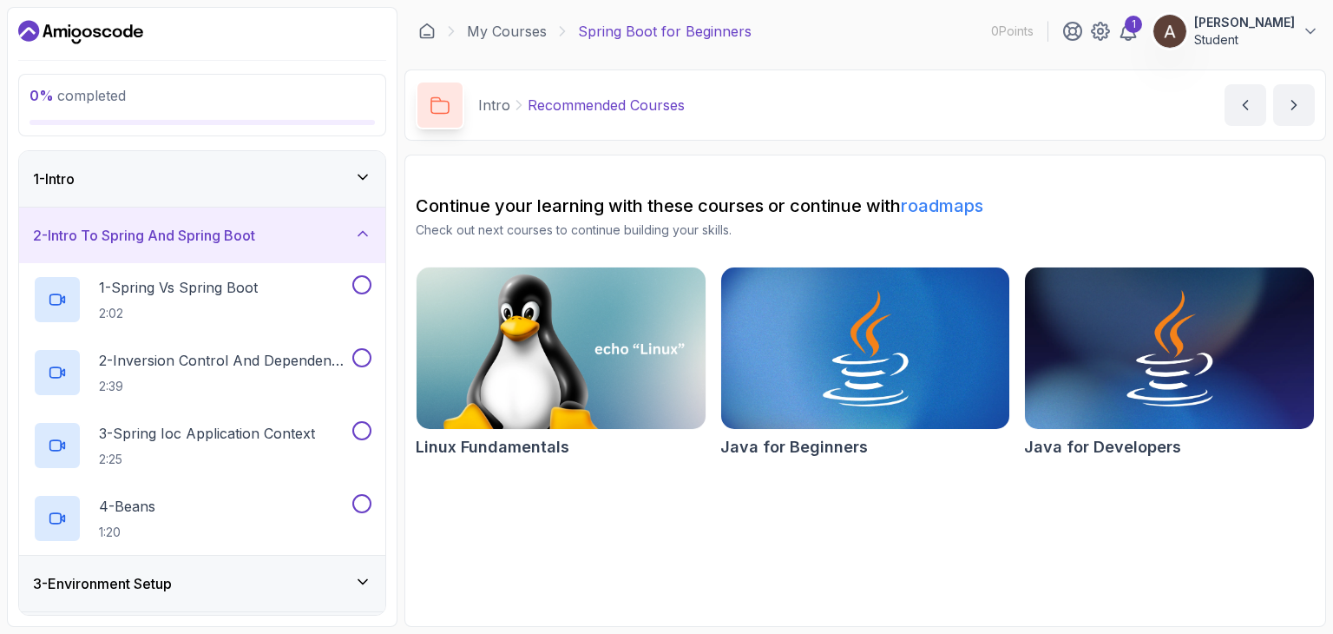
click at [272, 240] on div "2 - Intro To Spring And Spring Boot" at bounding box center [202, 235] width 338 height 21
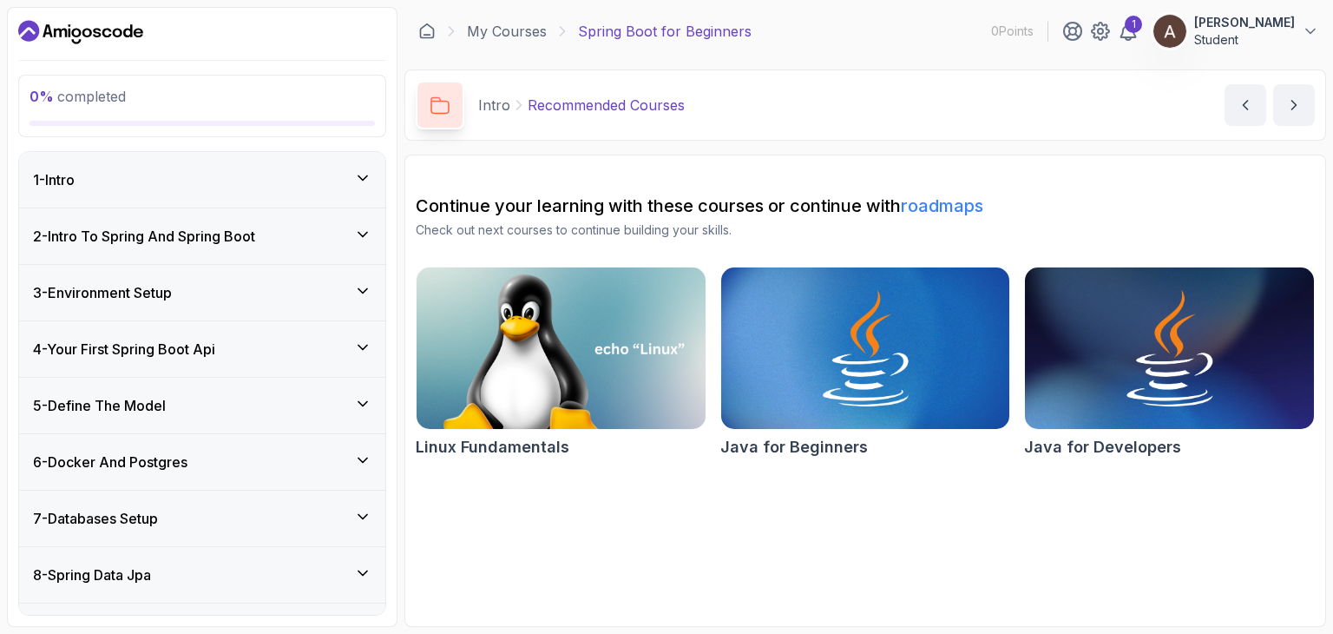
click at [247, 195] on div "1 - Intro" at bounding box center [202, 180] width 366 height 56
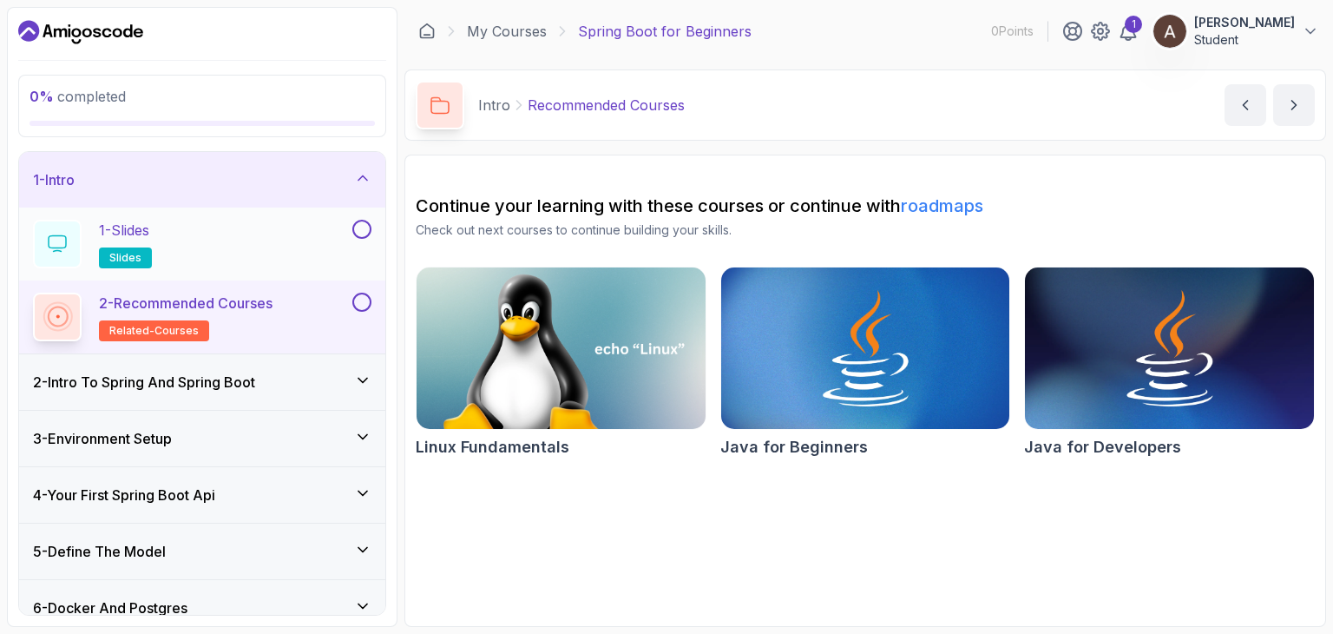
click at [243, 234] on div "1 - Slides slides" at bounding box center [191, 244] width 316 height 49
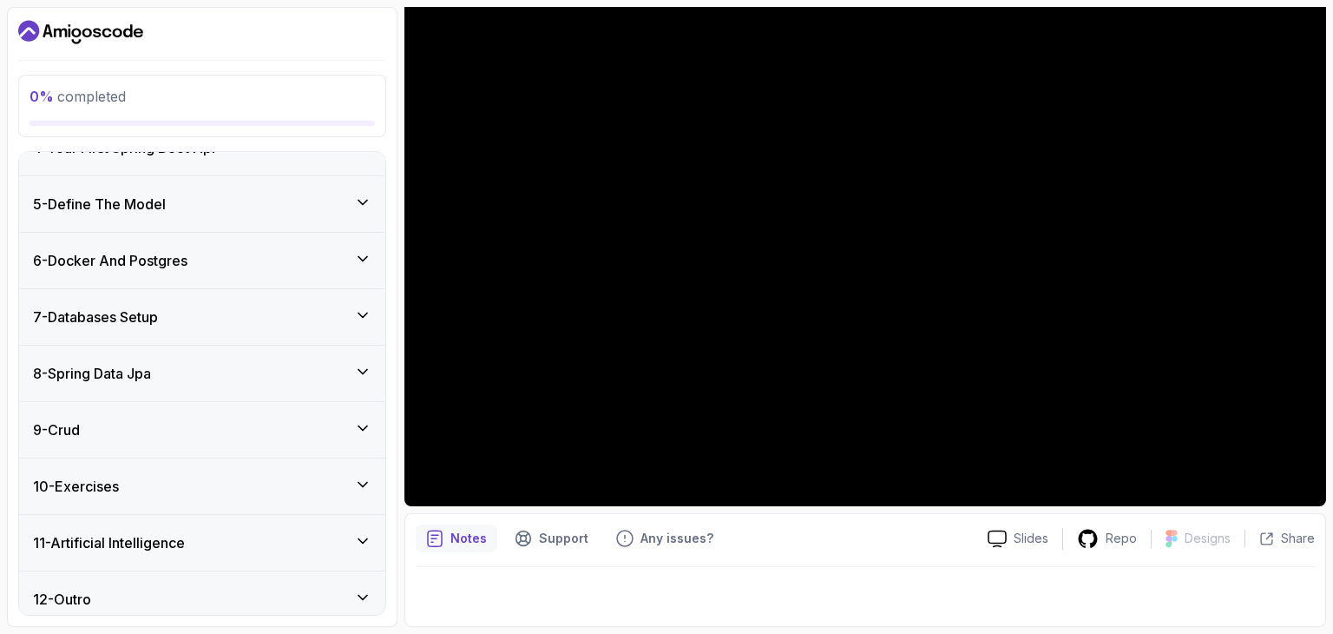
scroll to position [356, 0]
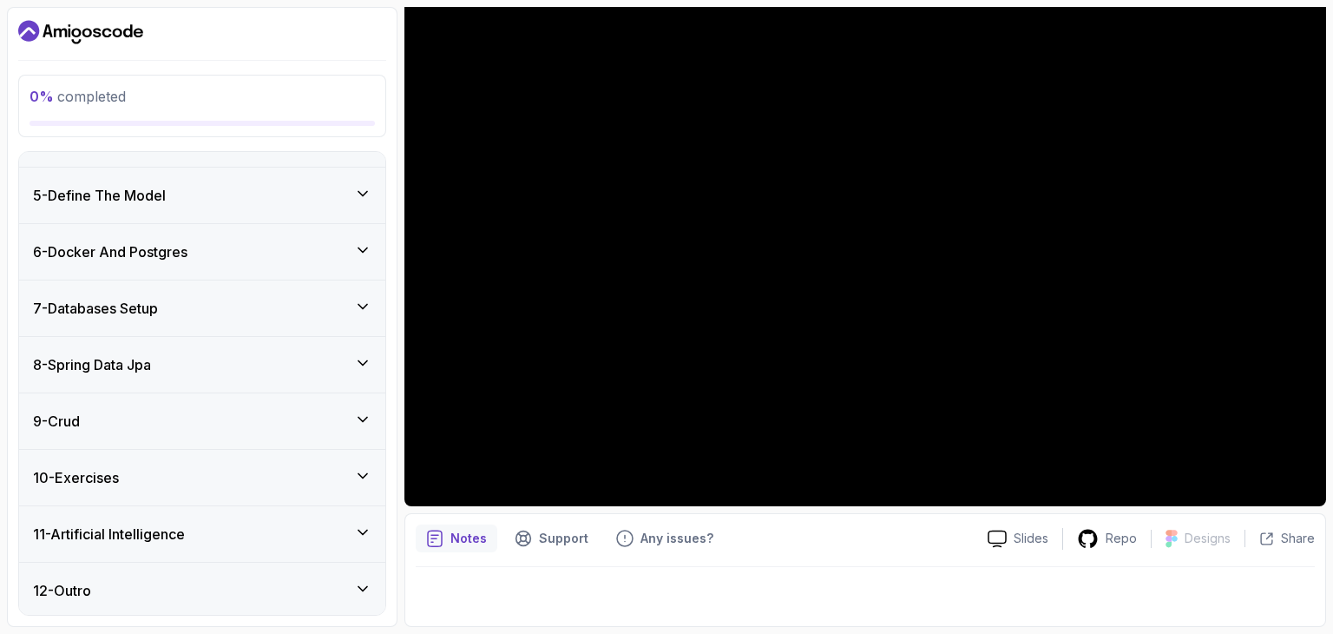
click at [354, 529] on div "11 - Artificial Intelligence" at bounding box center [202, 533] width 338 height 21
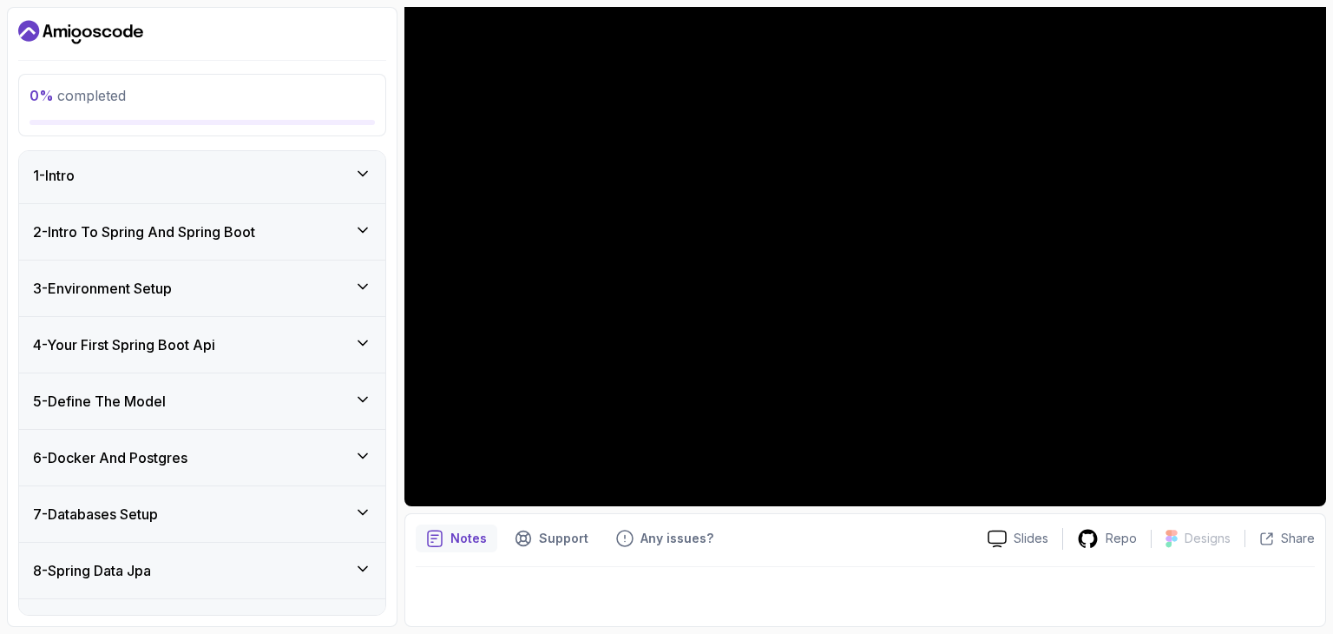
scroll to position [0, 0]
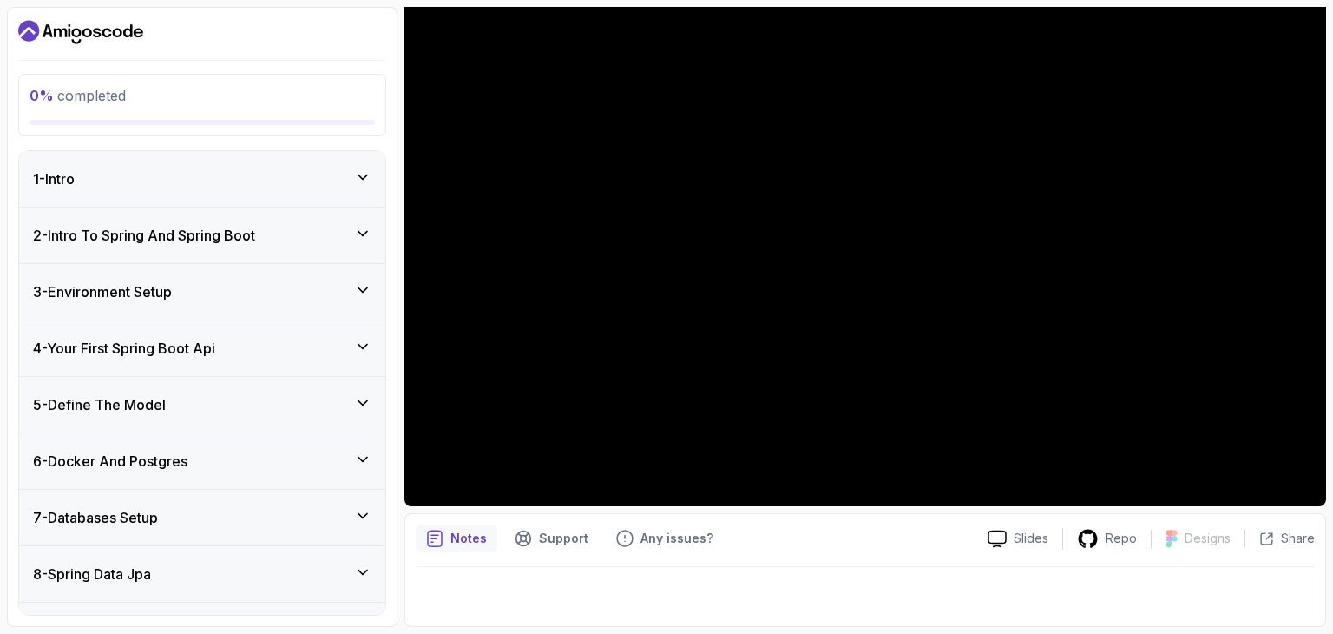
click at [334, 199] on div "1 - Intro" at bounding box center [202, 179] width 366 height 56
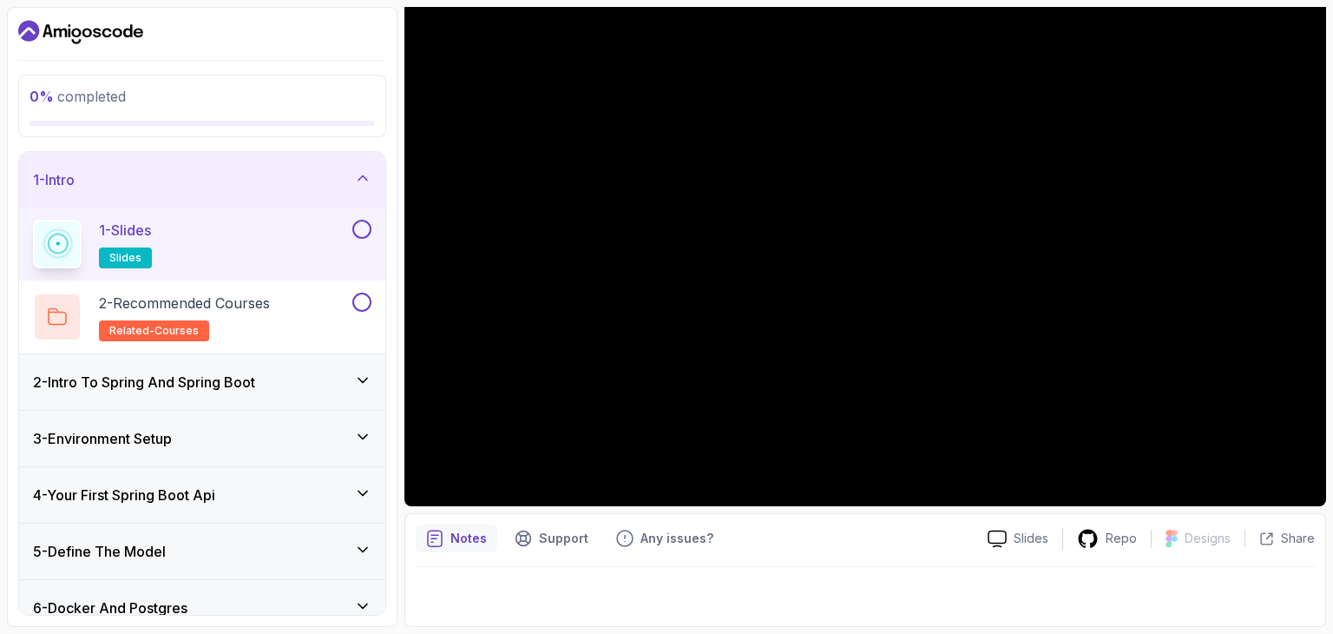
click at [231, 257] on div "1 - Slides slides" at bounding box center [191, 244] width 316 height 49
click at [250, 327] on h2 "2 - Recommended Courses related-courses" at bounding box center [184, 316] width 171 height 49
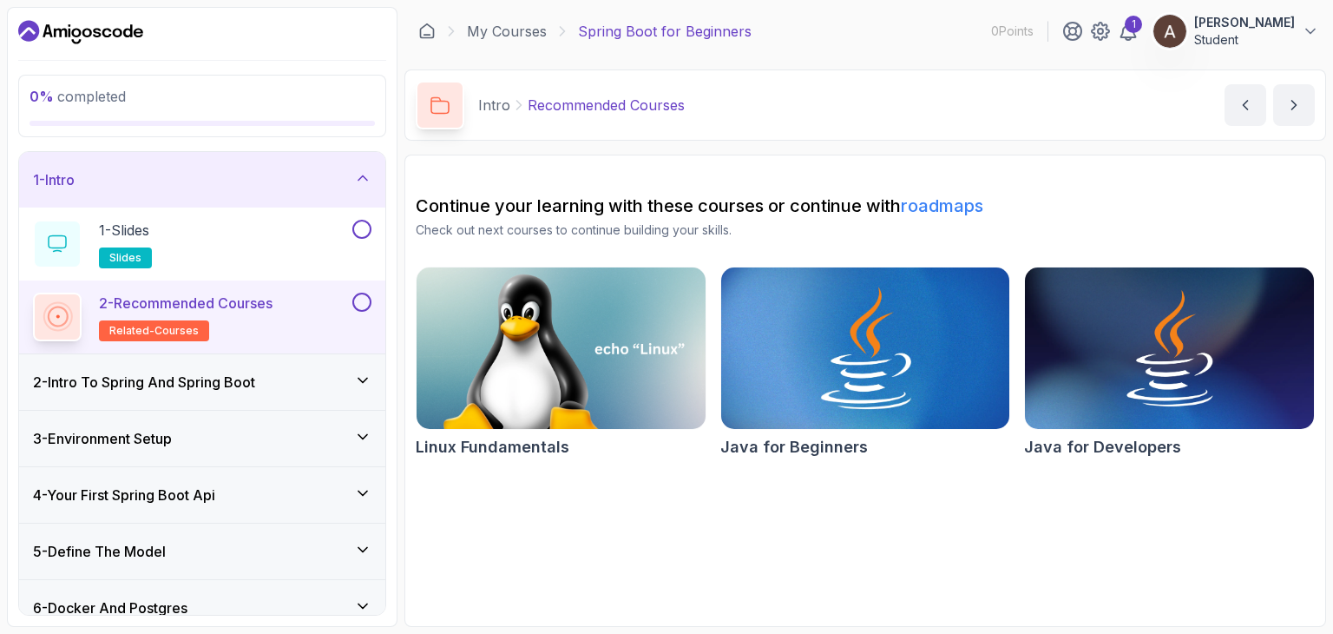
click at [916, 398] on img at bounding box center [864, 348] width 303 height 170
click at [223, 369] on div "2 - Intro To Spring And Spring Boot" at bounding box center [202, 382] width 366 height 56
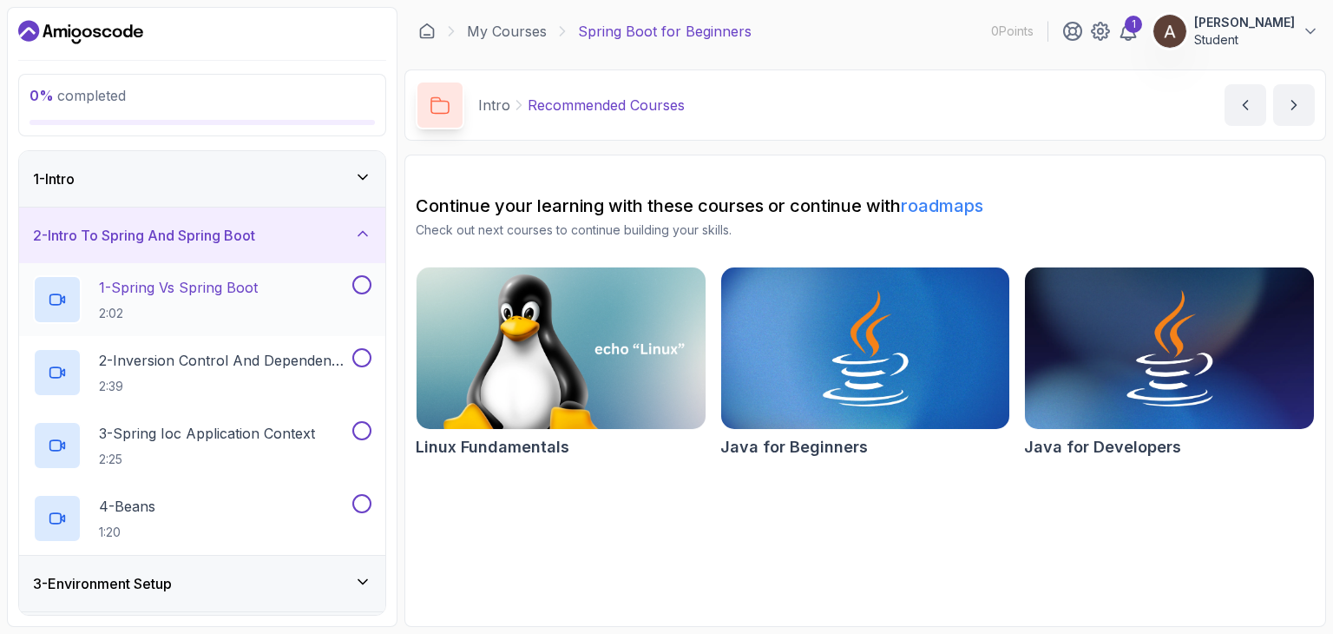
click at [167, 283] on p "1 - Spring Vs Spring Boot" at bounding box center [178, 287] width 159 height 21
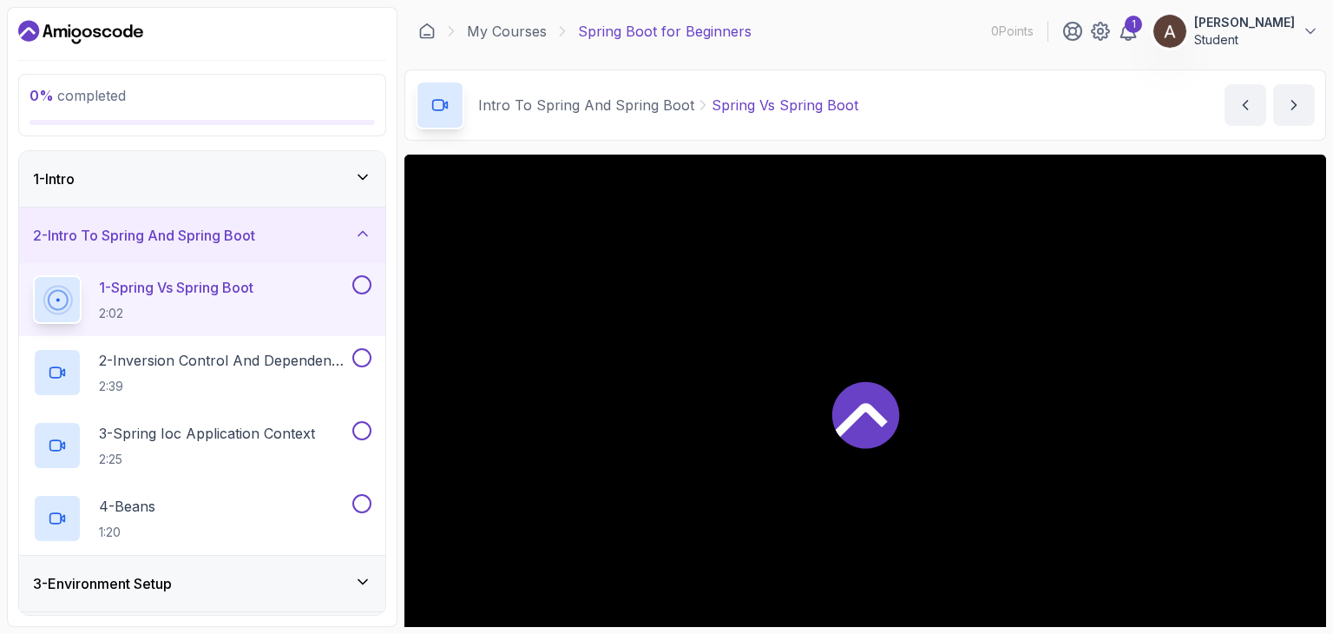
click at [866, 442] on icon at bounding box center [865, 414] width 67 height 67
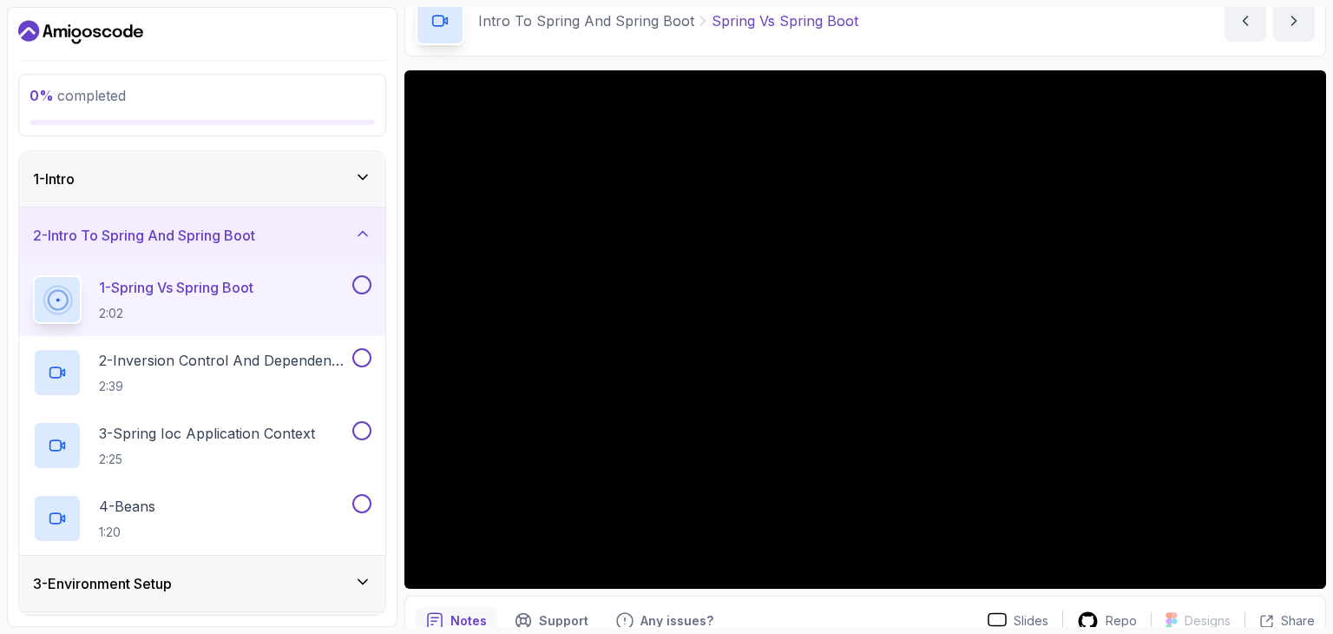
scroll to position [87, 0]
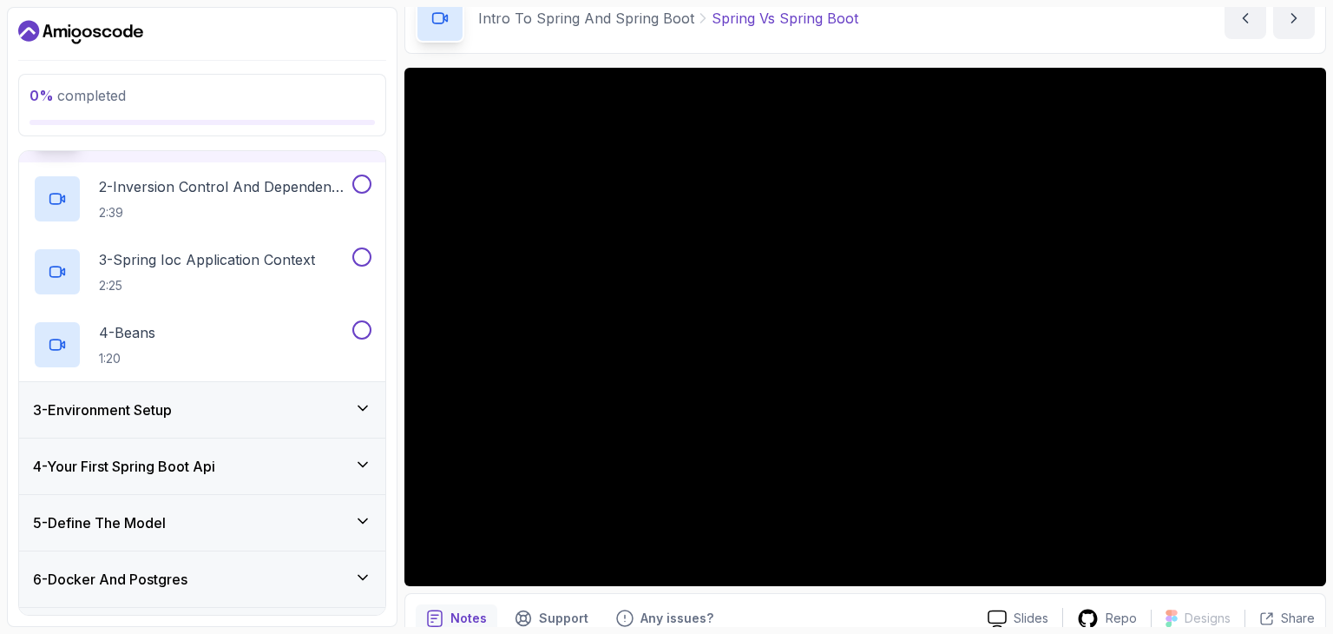
click at [170, 401] on h3 "3 - Environment Setup" at bounding box center [102, 409] width 139 height 21
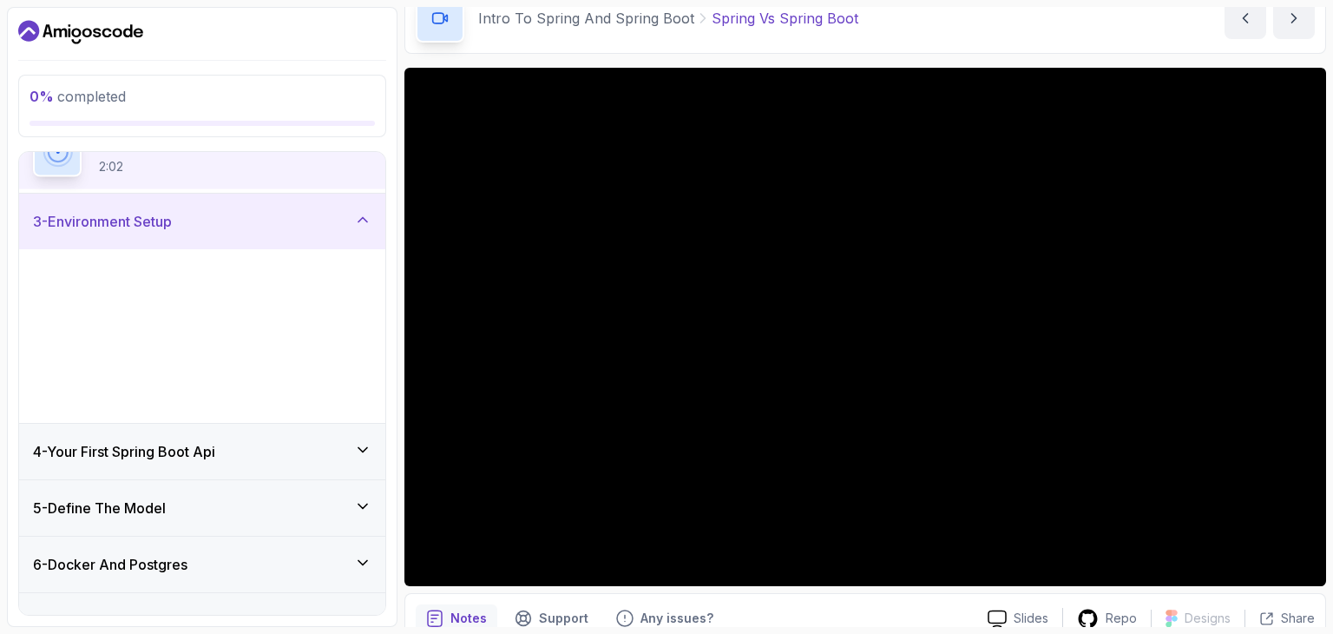
scroll to position [128, 0]
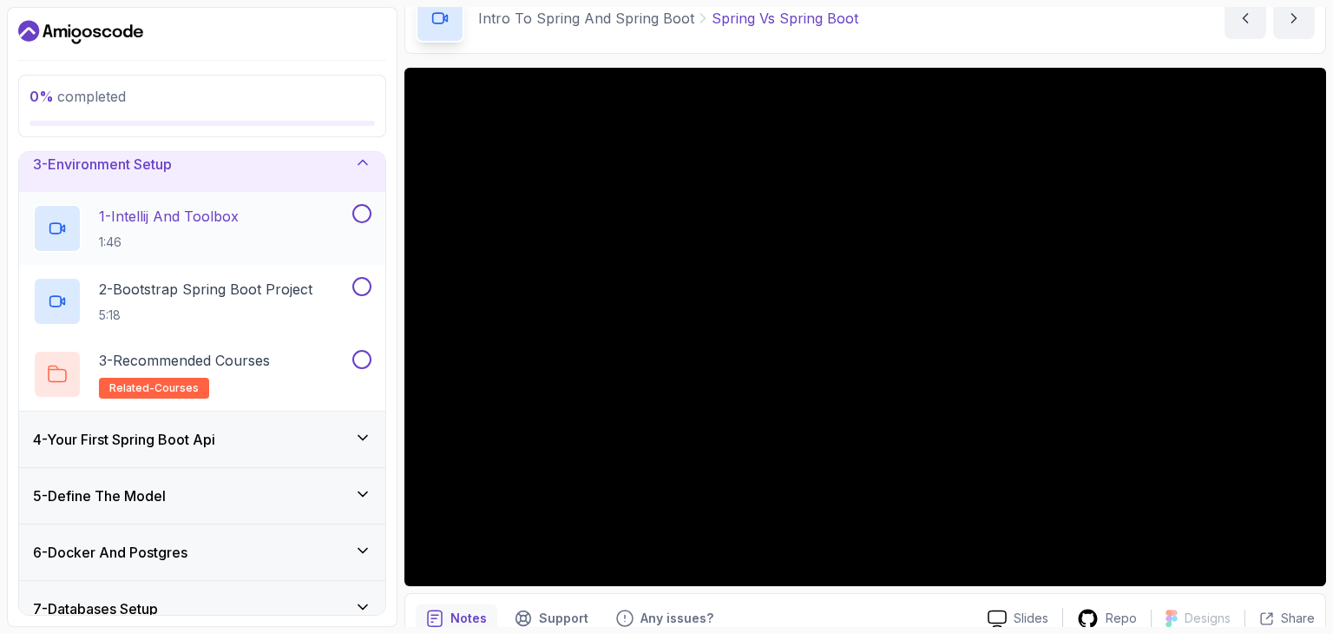
click at [163, 233] on p "1:46" at bounding box center [169, 241] width 140 height 17
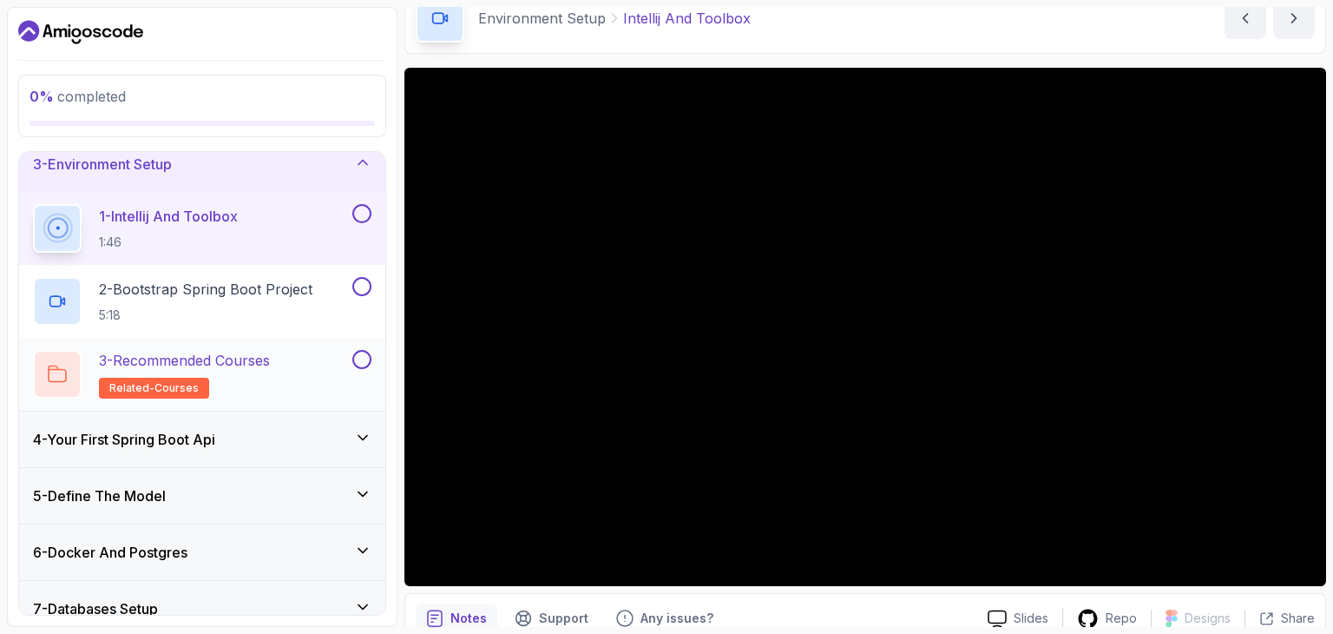
click at [191, 351] on p "3 - Recommended Courses" at bounding box center [184, 360] width 171 height 21
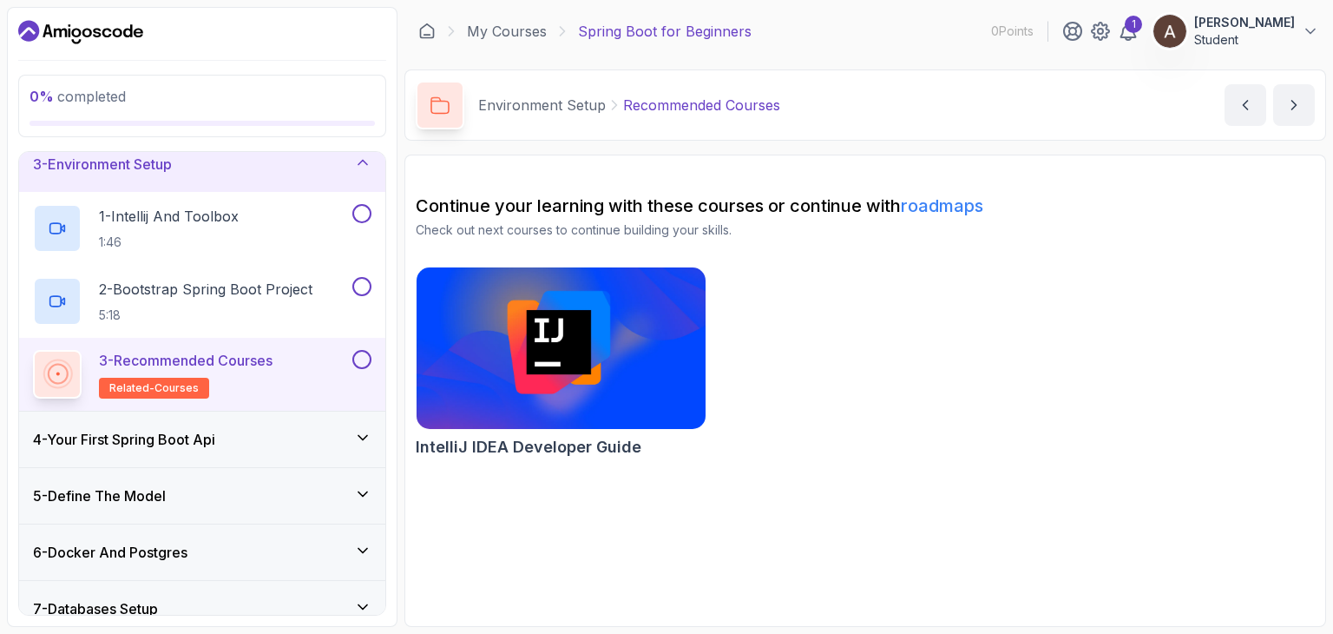
click at [541, 399] on img at bounding box center [561, 348] width 303 height 170
click at [215, 429] on h3 "4 - Your First Spring Boot Api" at bounding box center [124, 439] width 182 height 21
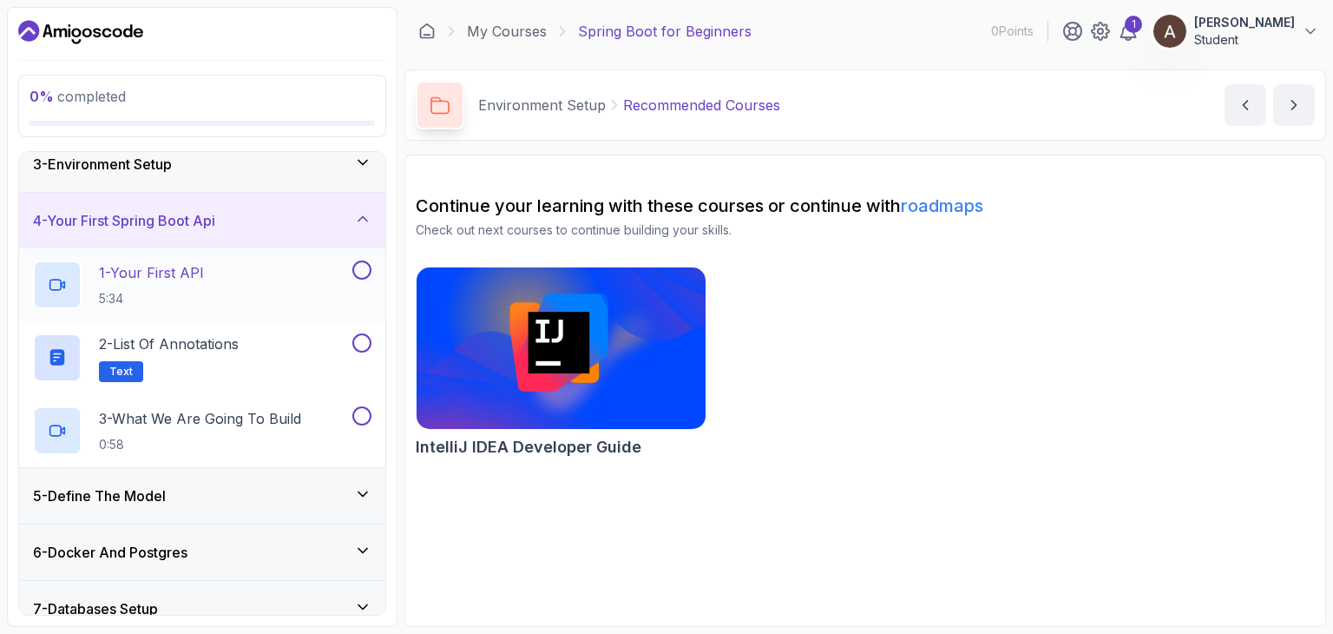
click at [259, 289] on div "1 - Your First API 5:34" at bounding box center [191, 284] width 316 height 49
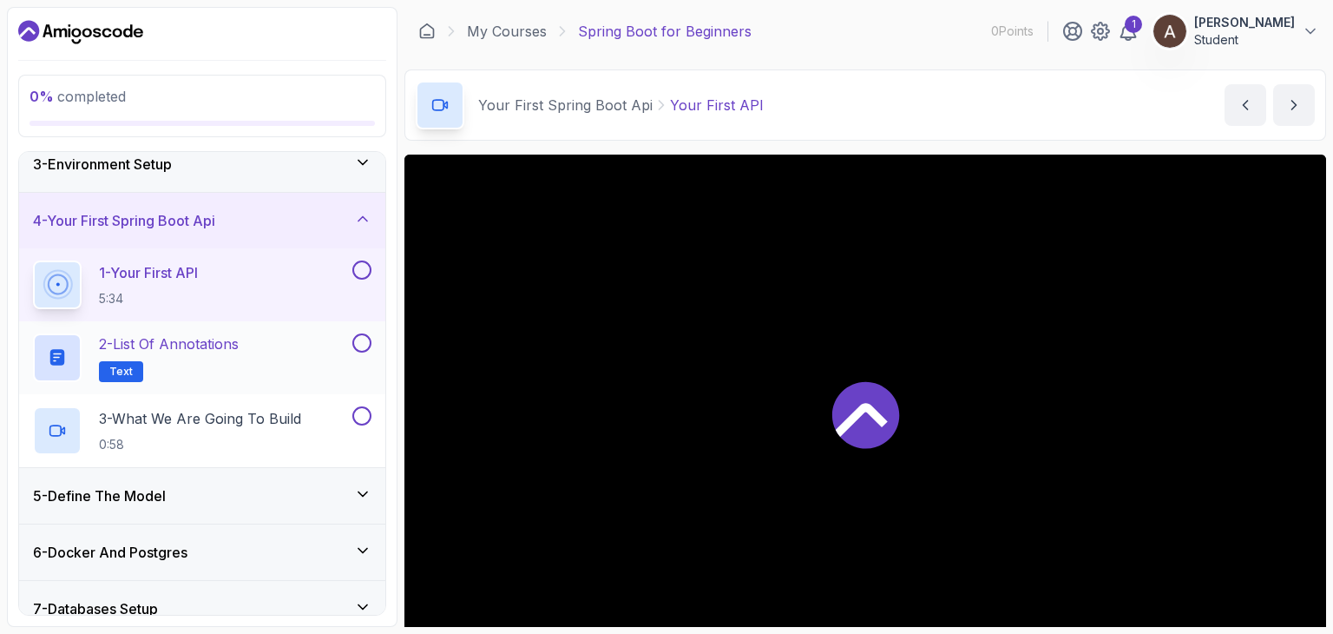
click at [149, 350] on p "2 - List of Annotations" at bounding box center [169, 343] width 140 height 21
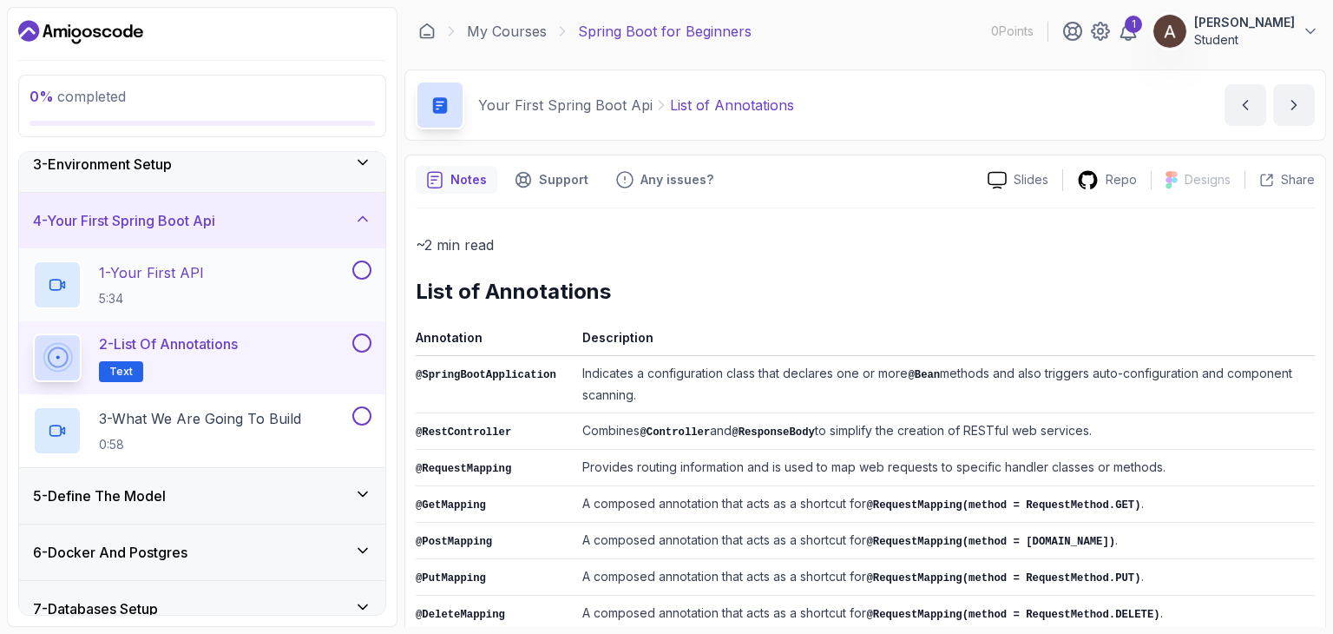
click at [240, 287] on div "1 - Your First API 5:34" at bounding box center [191, 284] width 316 height 49
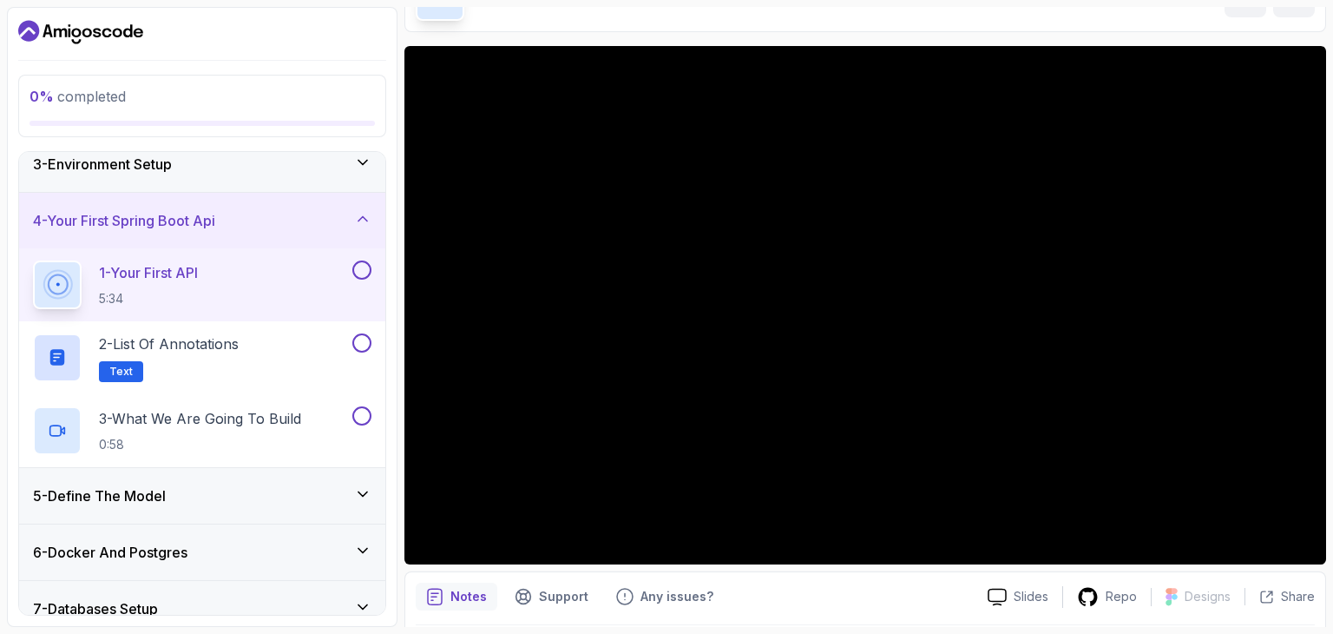
scroll to position [174, 0]
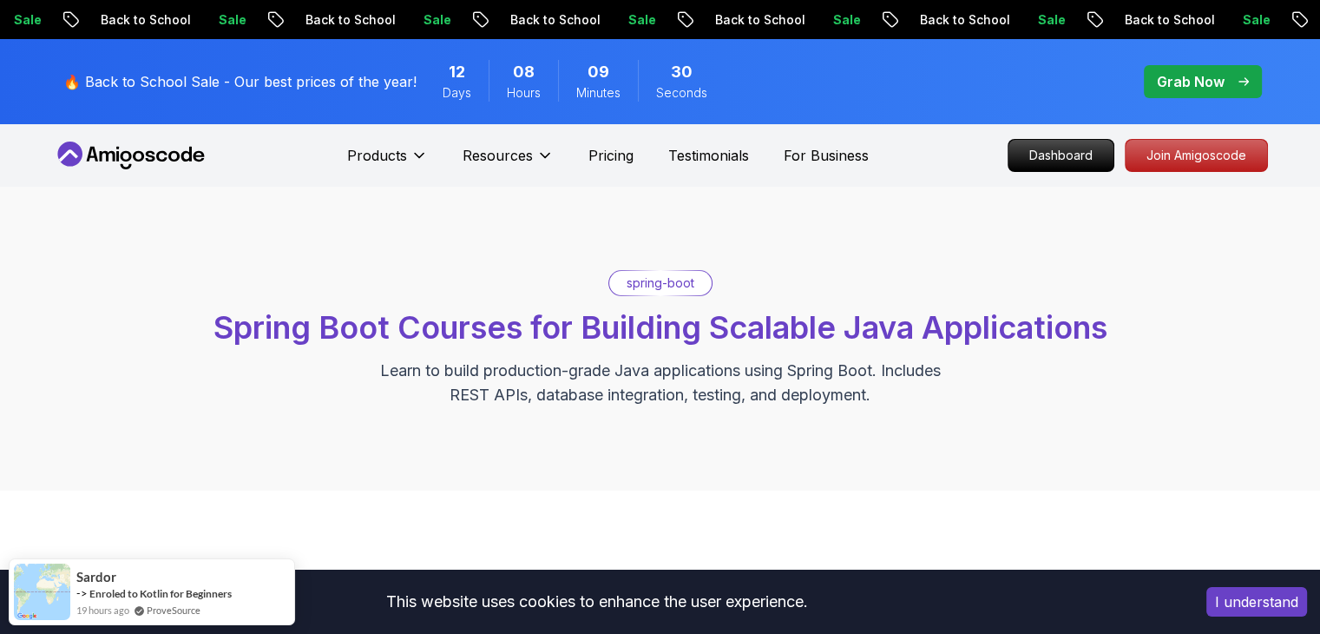
click at [1237, 78] on div "Grab Now" at bounding box center [1203, 81] width 92 height 21
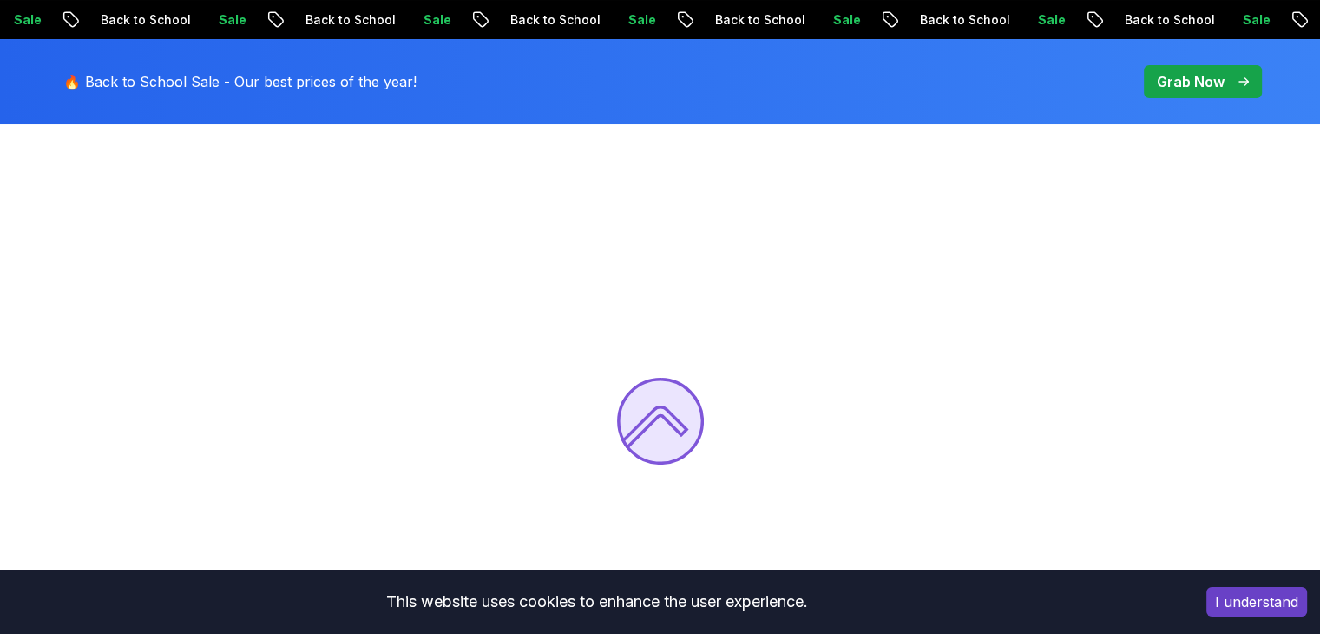
scroll to position [87, 0]
